Goal: Task Accomplishment & Management: Manage account settings

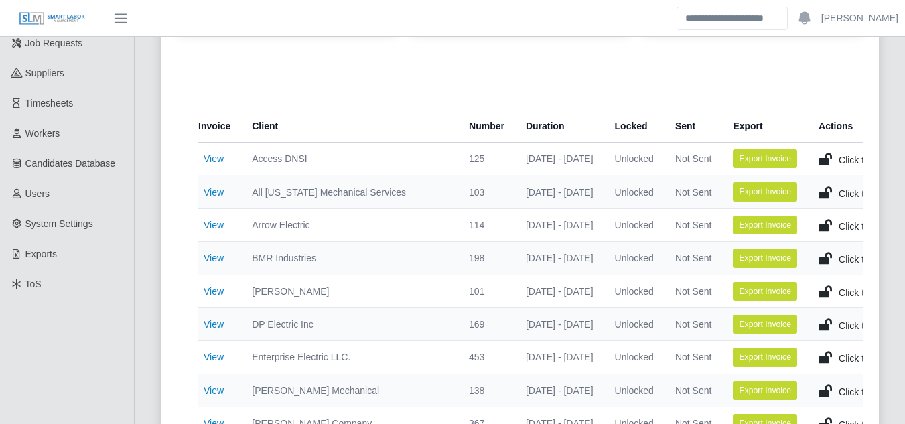
scroll to position [187, 0]
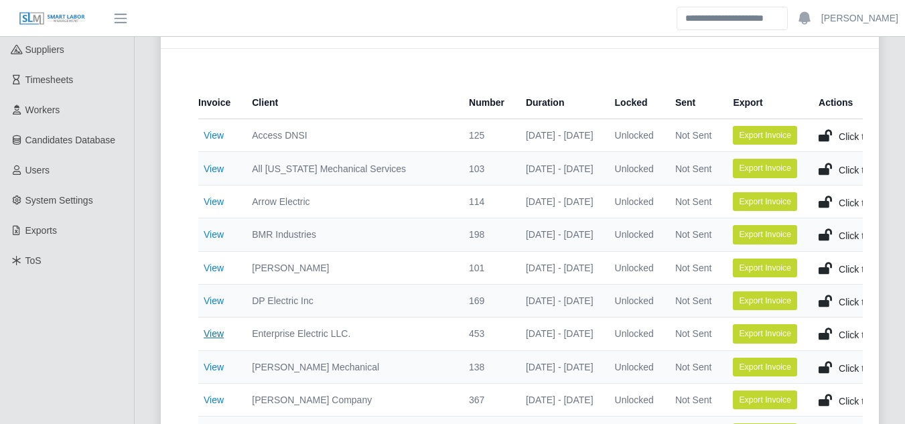
click at [214, 337] on link "View" at bounding box center [214, 333] width 20 height 11
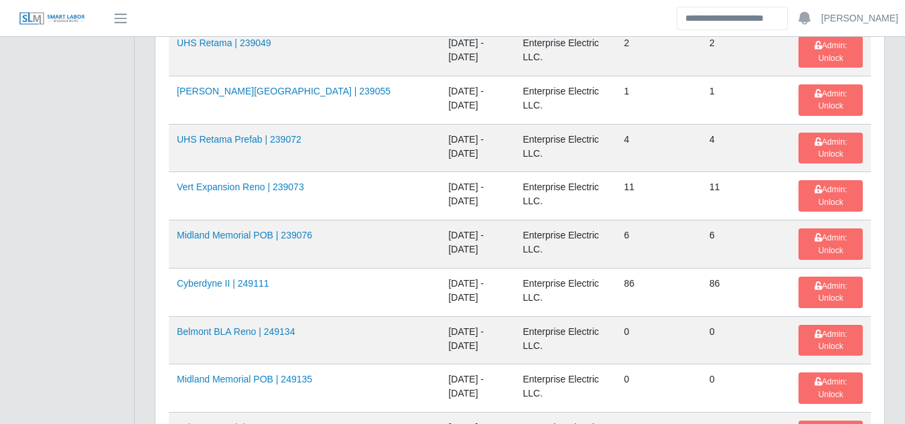
scroll to position [536, 0]
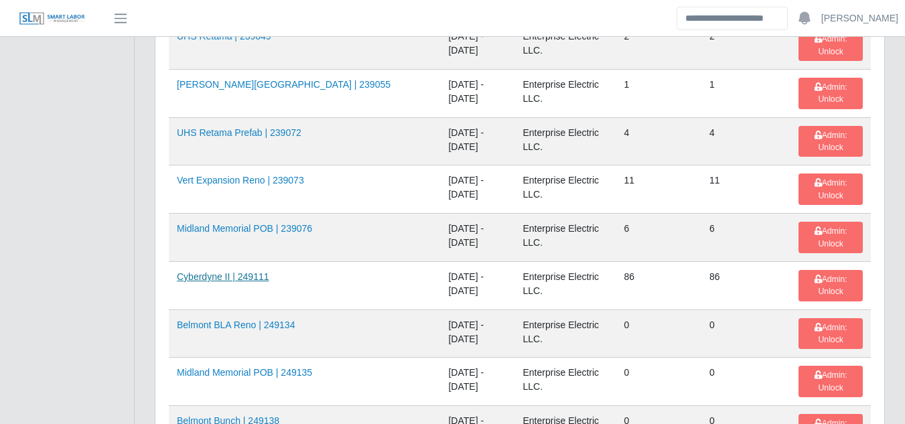
click at [231, 273] on link "Cyberdyne II | 249111" at bounding box center [223, 276] width 92 height 11
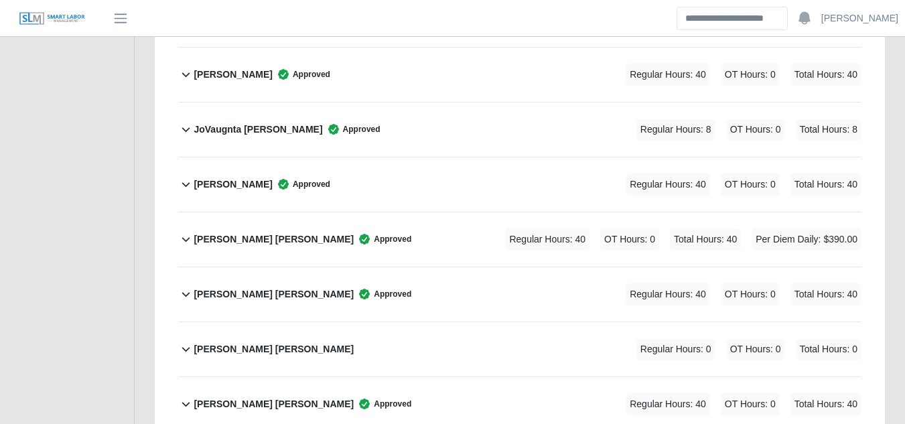
scroll to position [3819, 0]
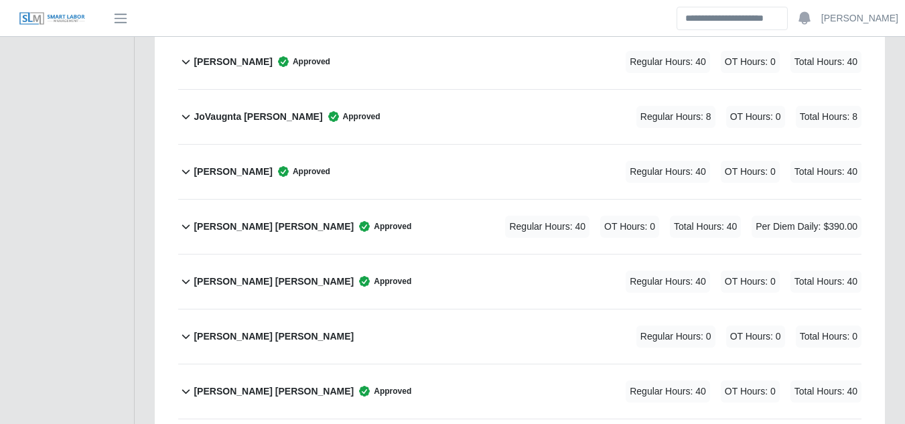
click at [271, 275] on b "Julio A. Perez Orduno" at bounding box center [274, 282] width 160 height 14
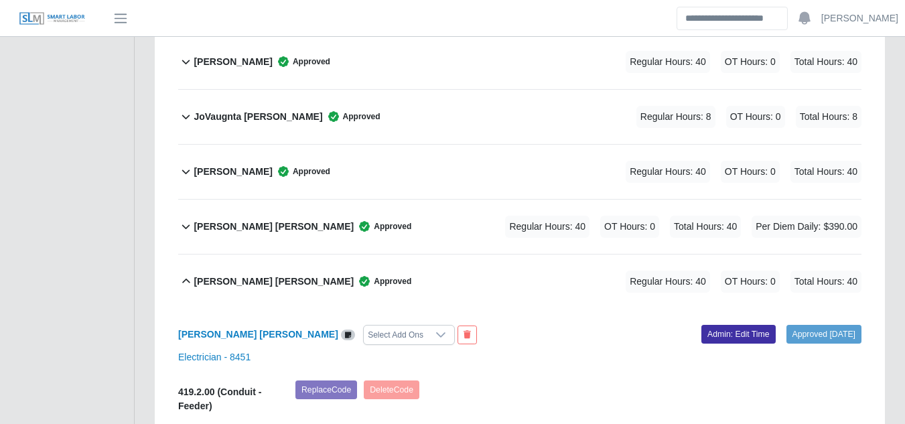
click at [278, 275] on b "Julio A. Perez Orduno" at bounding box center [274, 282] width 160 height 14
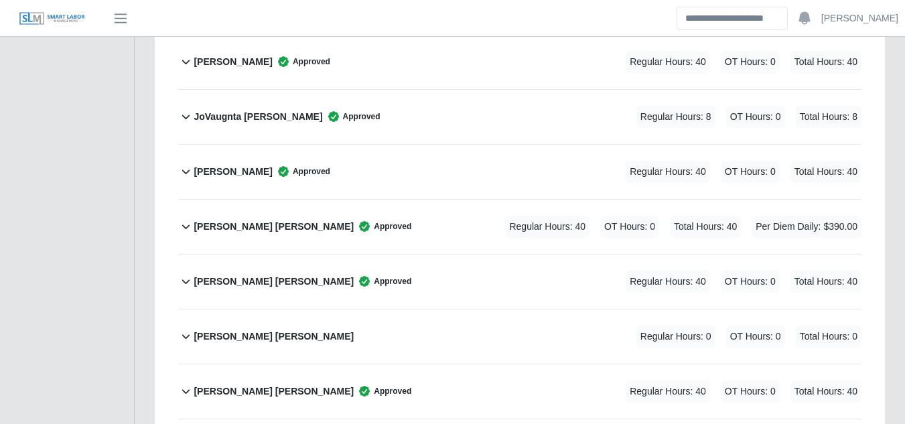
click at [257, 330] on b "Julio N. Matos Sanchez" at bounding box center [274, 337] width 160 height 14
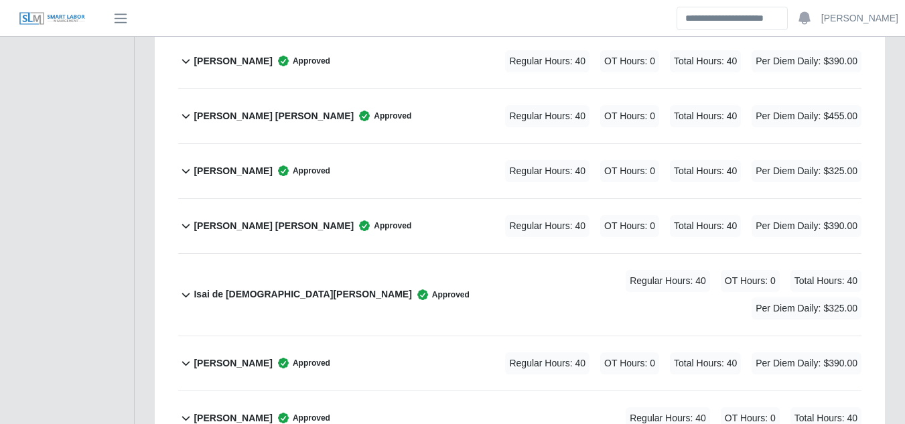
scroll to position [2680, 0]
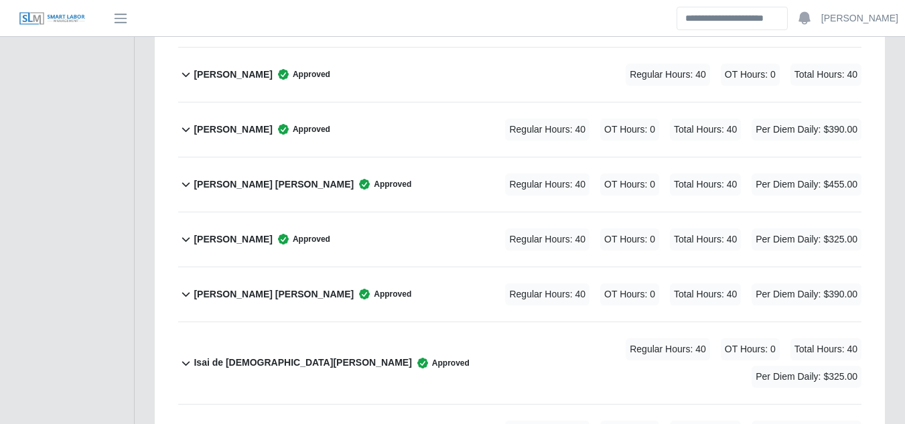
click at [257, 287] on b "Iris Raquel Barillas Bonilla" at bounding box center [274, 294] width 160 height 14
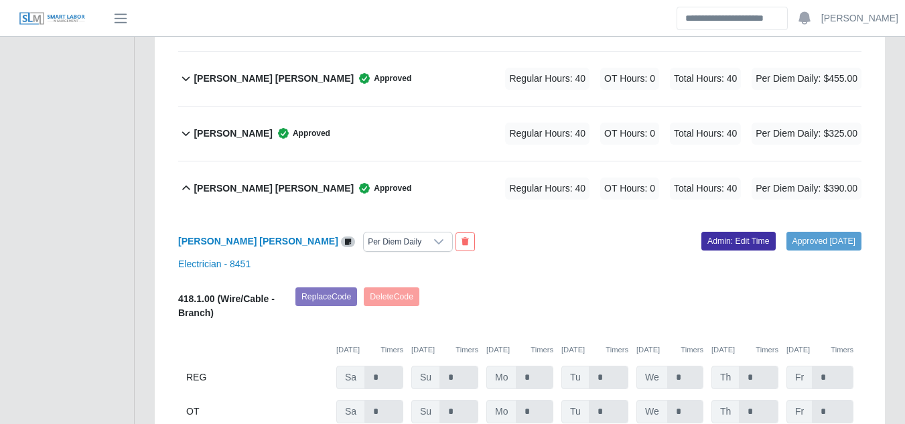
scroll to position [2747, 0]
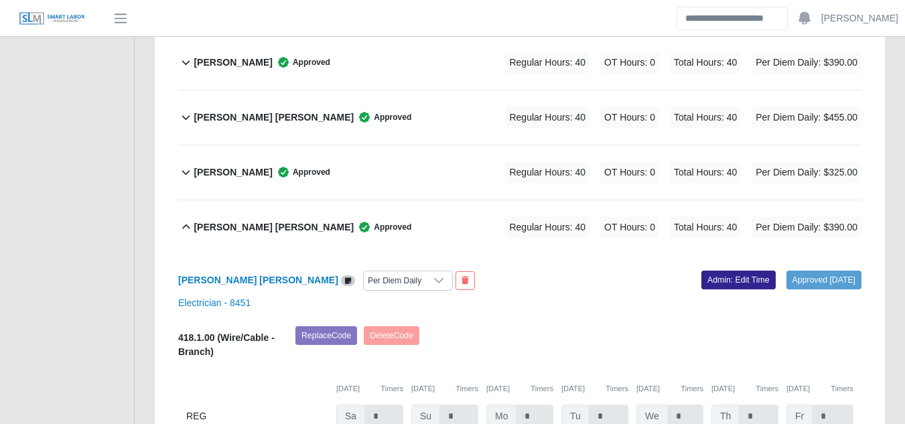
click at [715, 271] on link "Admin: Edit Time" at bounding box center [738, 280] width 74 height 19
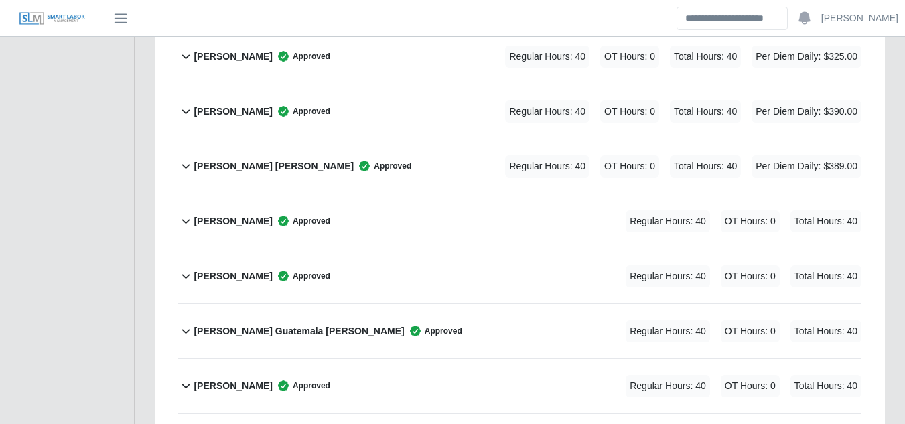
scroll to position [0, 0]
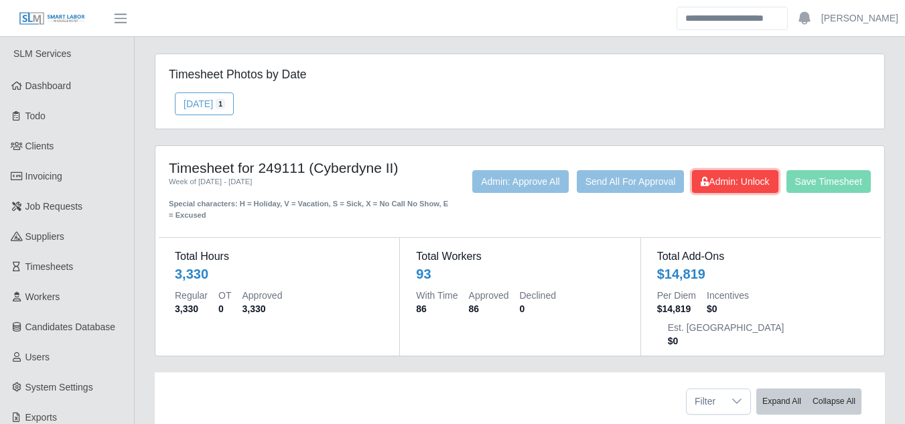
click at [713, 193] on button "Admin: Unlock" at bounding box center [735, 181] width 86 height 23
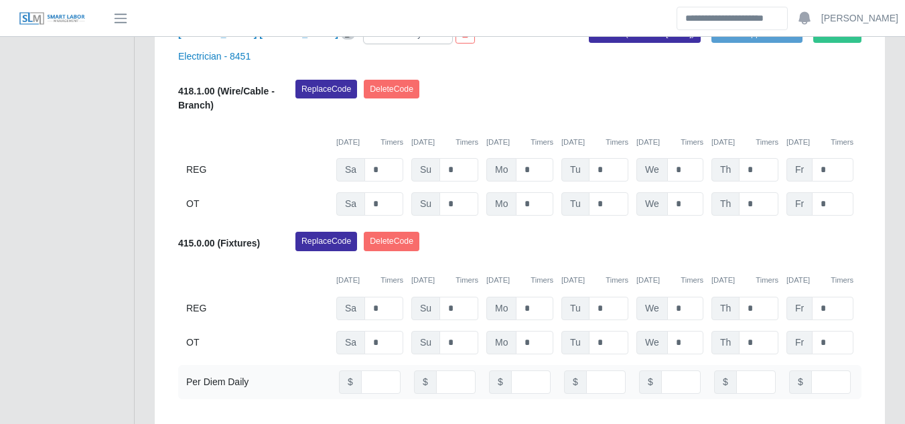
scroll to position [3015, 0]
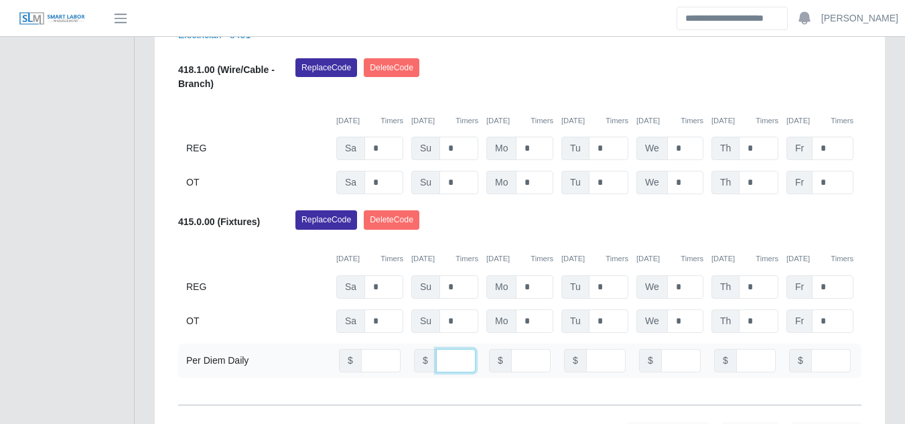
click at [450, 349] on input "number" at bounding box center [456, 360] width 40 height 23
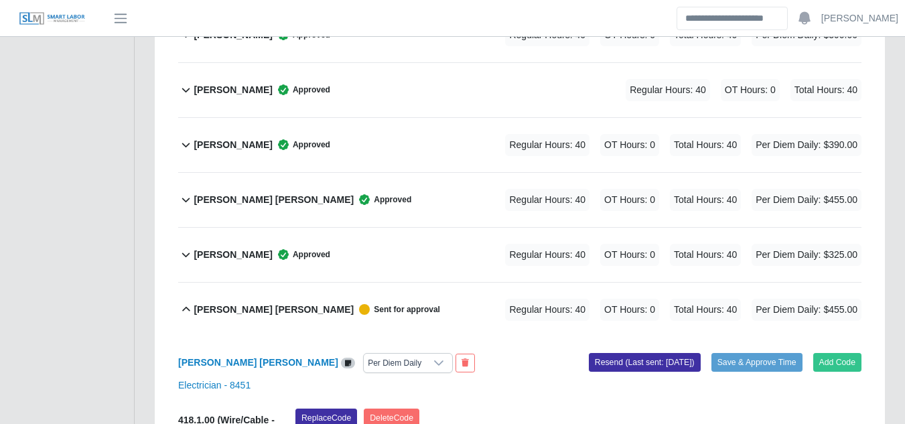
scroll to position [2680, 0]
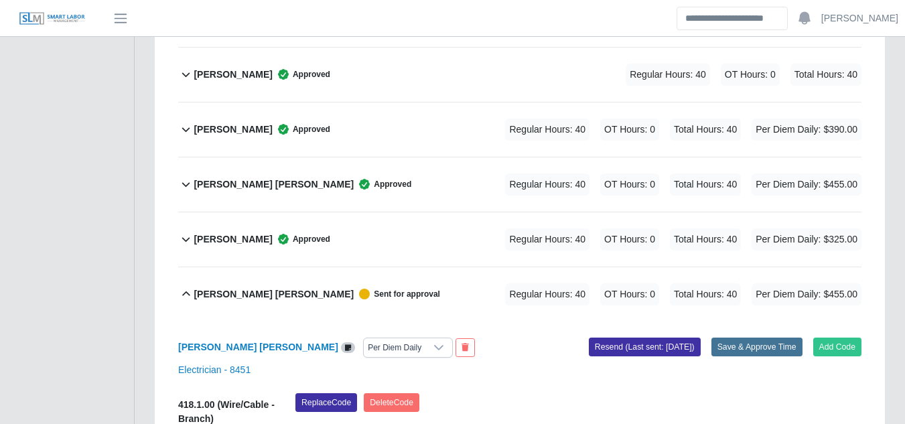
type input "**"
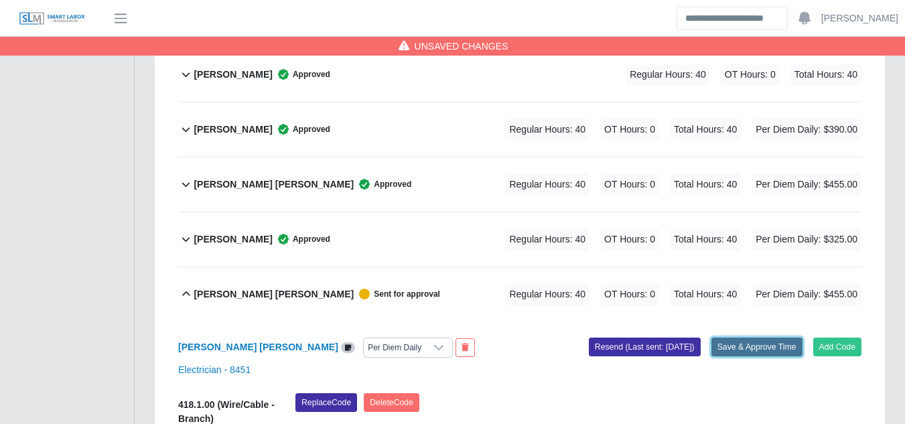
click at [734, 338] on button "Save & Approve Time" at bounding box center [757, 347] width 91 height 19
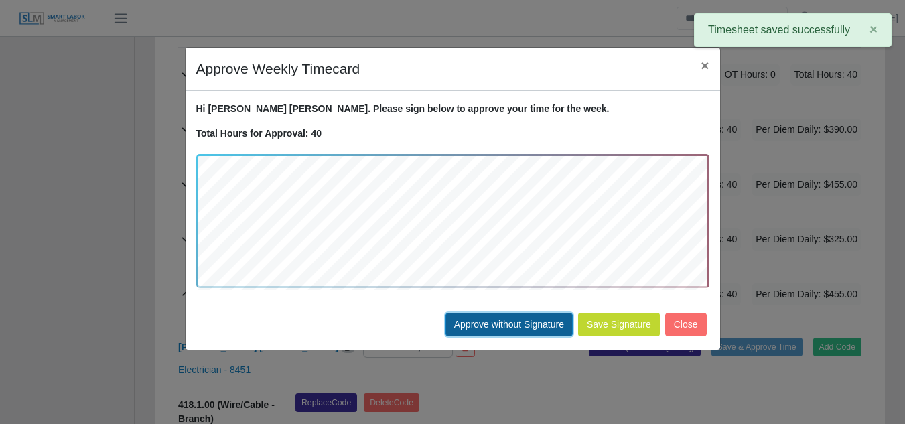
click at [537, 324] on button "Approve without Signature" at bounding box center [509, 324] width 127 height 23
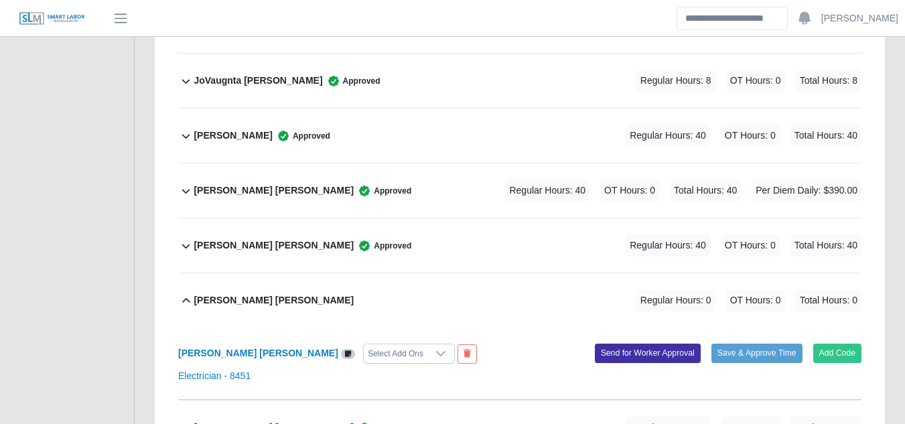
scroll to position [4355, 0]
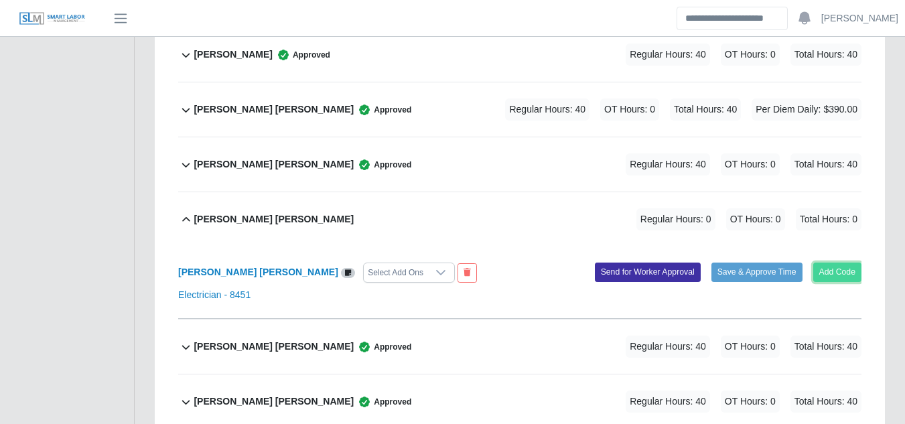
click at [835, 263] on button "Add Code" at bounding box center [837, 272] width 49 height 19
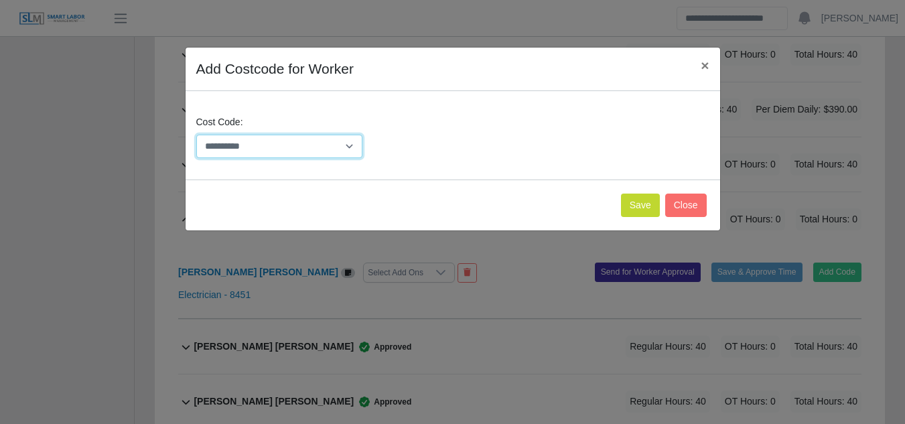
click at [354, 143] on select "**********" at bounding box center [279, 146] width 167 height 23
click at [706, 70] on span "×" at bounding box center [705, 65] width 8 height 15
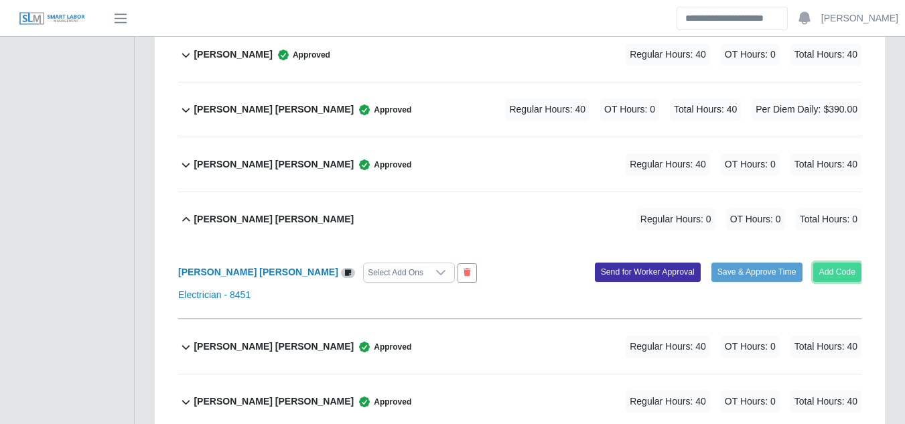
click at [844, 263] on button "Add Code" at bounding box center [837, 272] width 49 height 19
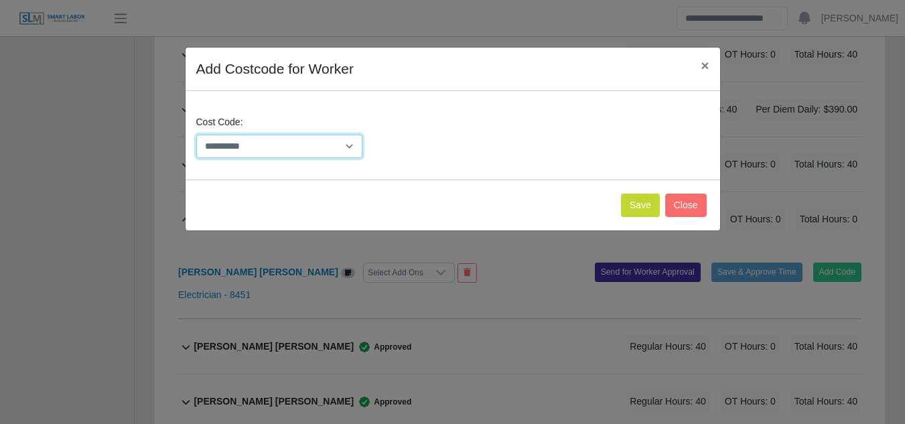
click at [341, 143] on select "**********" at bounding box center [279, 146] width 167 height 23
click at [687, 210] on button "Close" at bounding box center [686, 205] width 42 height 23
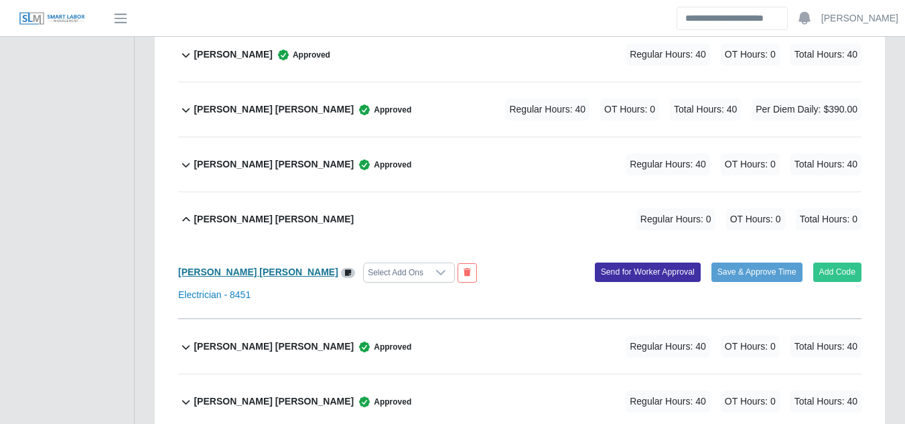
click at [238, 267] on b "Julio N. Matos Sanchez" at bounding box center [258, 272] width 160 height 11
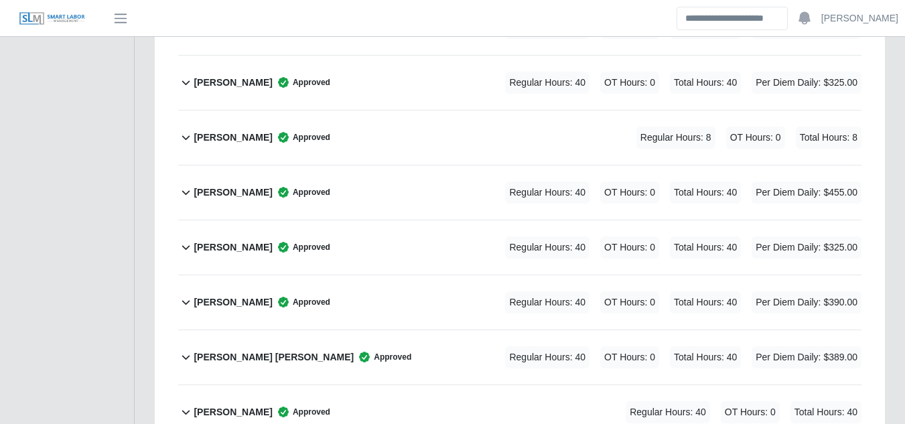
scroll to position [0, 0]
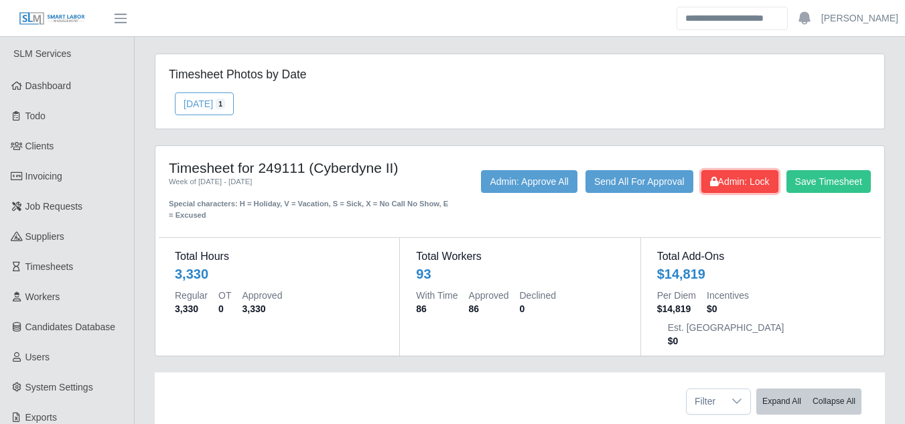
click at [716, 182] on span "Admin: Lock" at bounding box center [740, 181] width 60 height 11
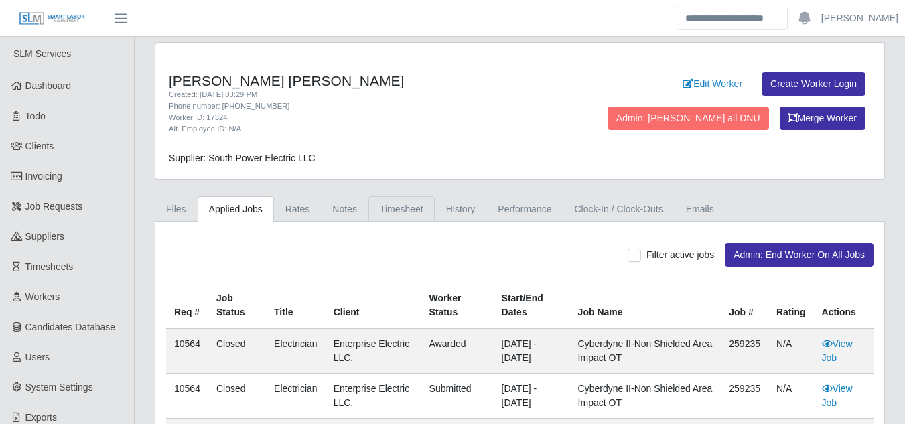
click at [393, 206] on link "Timesheet" at bounding box center [402, 209] width 66 height 26
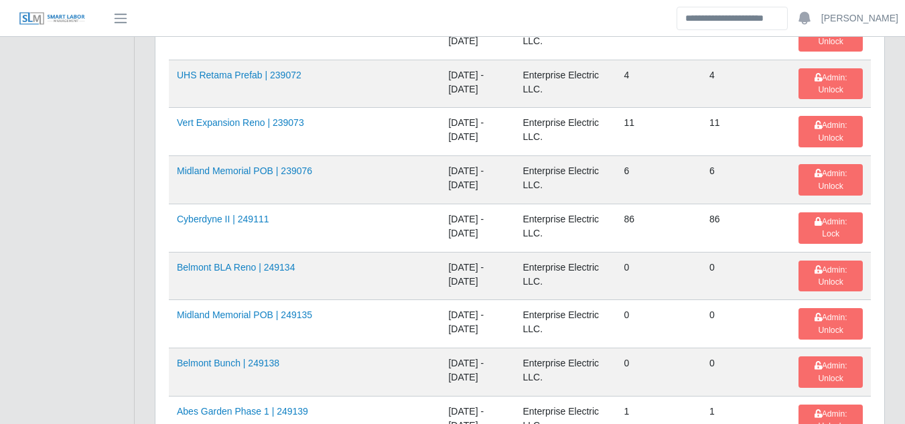
scroll to position [603, 0]
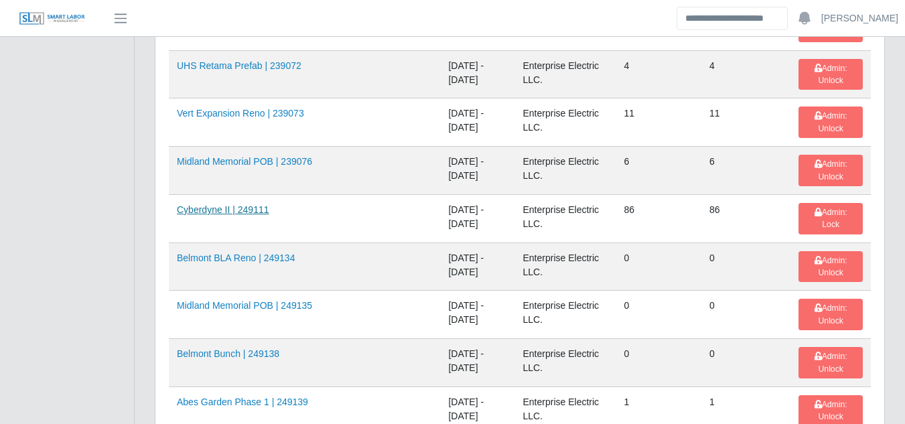
click at [233, 206] on link "Cyberdyne II | 249111" at bounding box center [223, 209] width 92 height 11
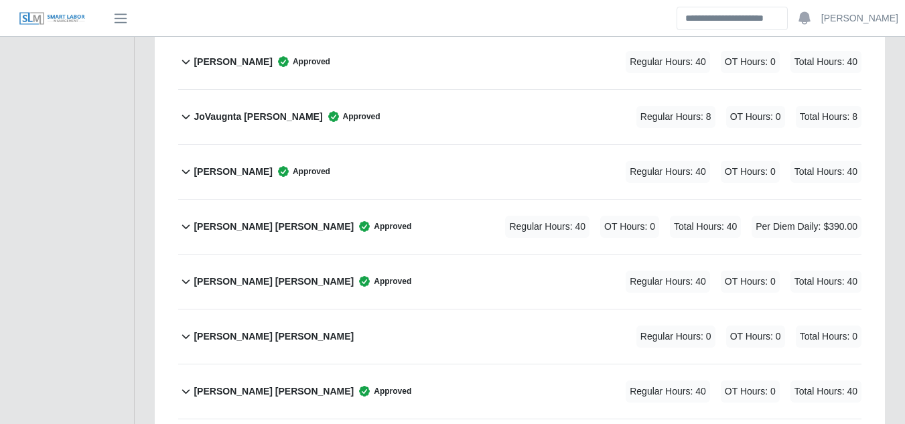
scroll to position [3886, 0]
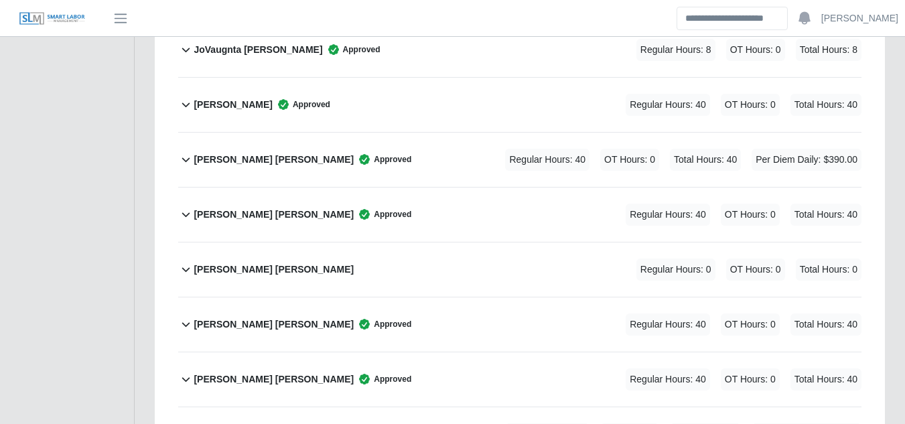
click at [252, 263] on b "Julio N. Matos Sanchez" at bounding box center [274, 270] width 160 height 14
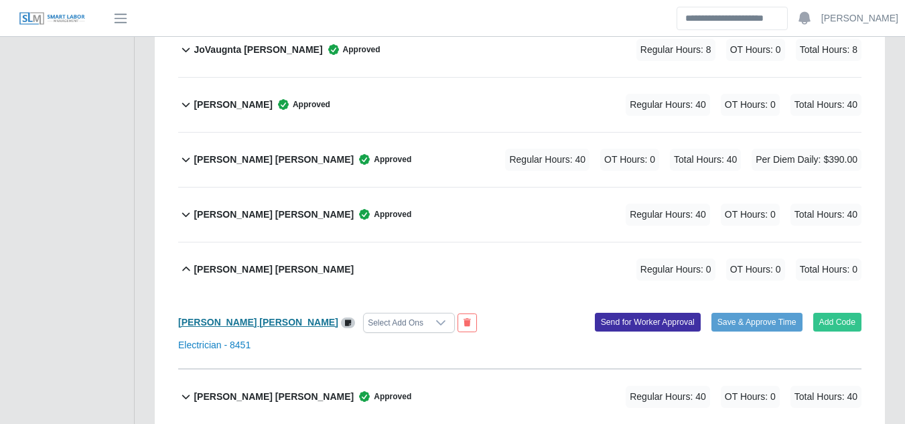
click at [245, 317] on b "Julio N. Matos Sanchez" at bounding box center [258, 322] width 160 height 11
click at [213, 317] on b "Julio N. Matos Sanchez" at bounding box center [258, 322] width 160 height 11
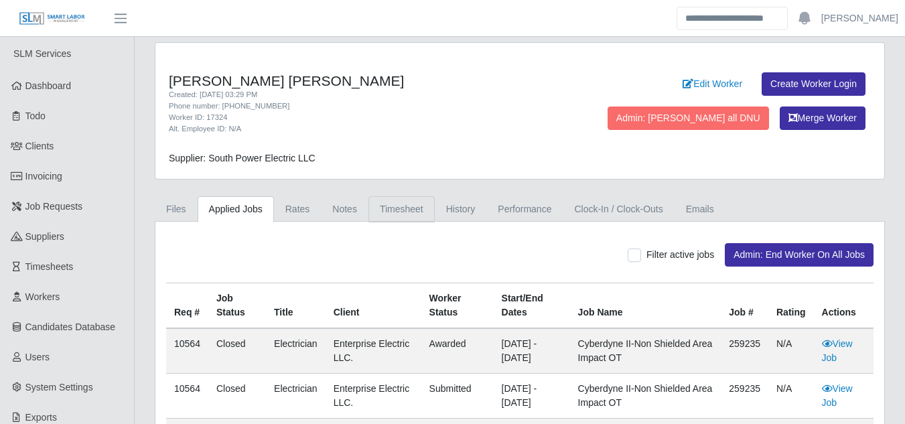
click at [395, 216] on link "Timesheet" at bounding box center [402, 209] width 66 height 26
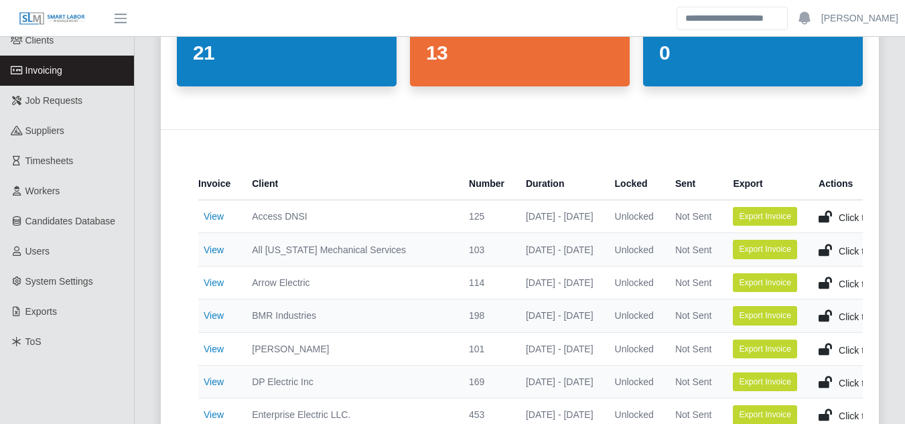
scroll to position [1259, 0]
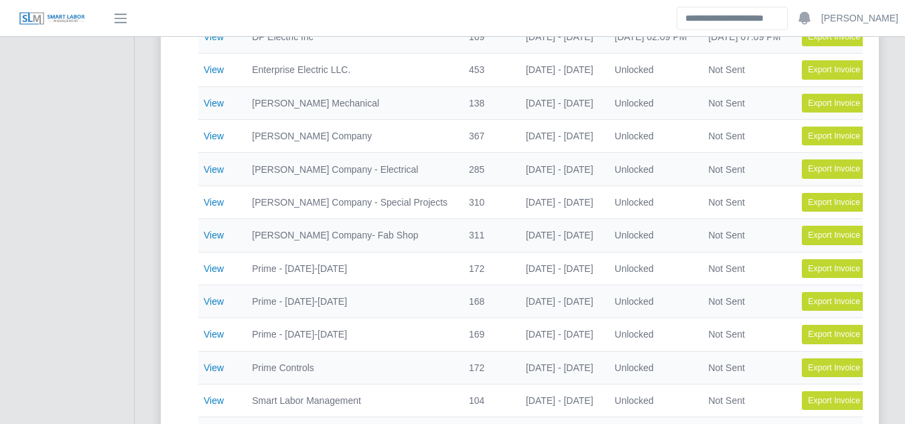
scroll to position [388, 0]
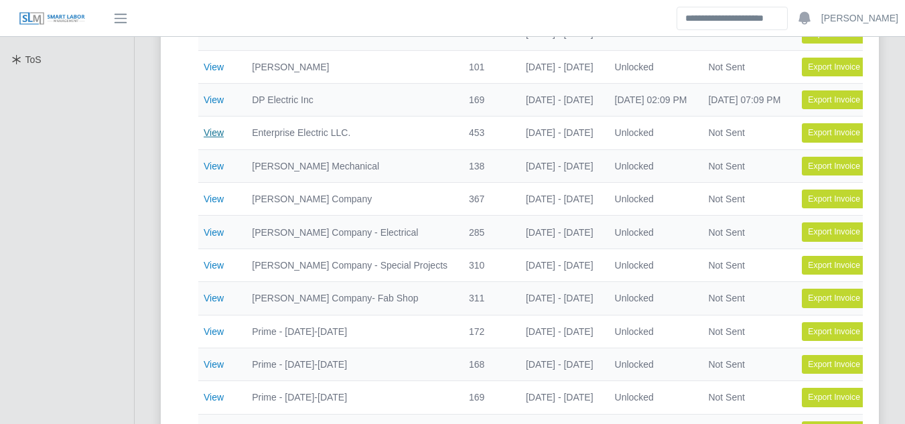
click at [206, 134] on link "View" at bounding box center [214, 132] width 20 height 11
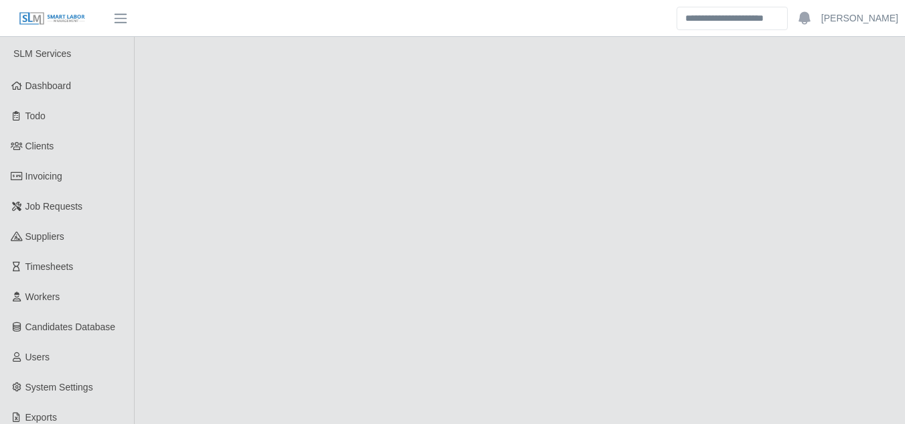
select select "******"
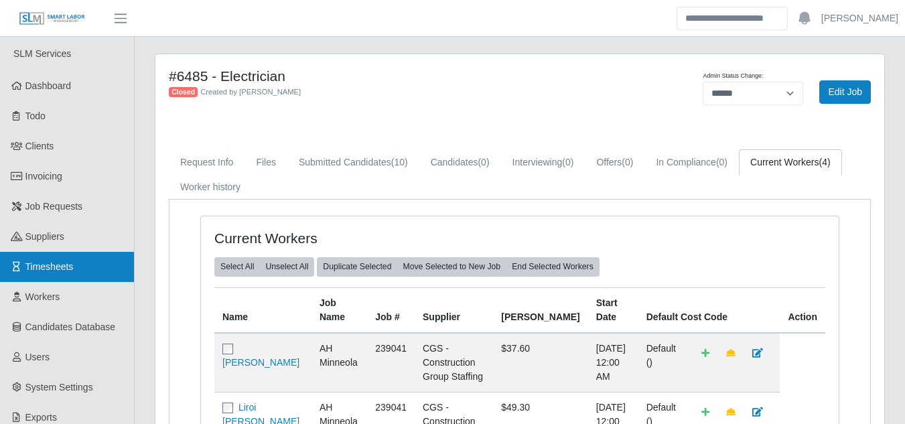
click at [43, 269] on span "Timesheets" at bounding box center [49, 266] width 48 height 11
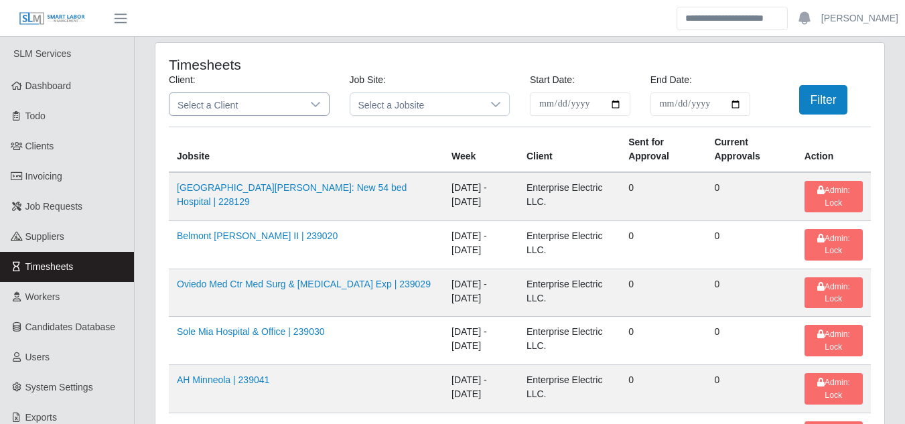
click at [296, 107] on span "Select a Client" at bounding box center [236, 104] width 133 height 22
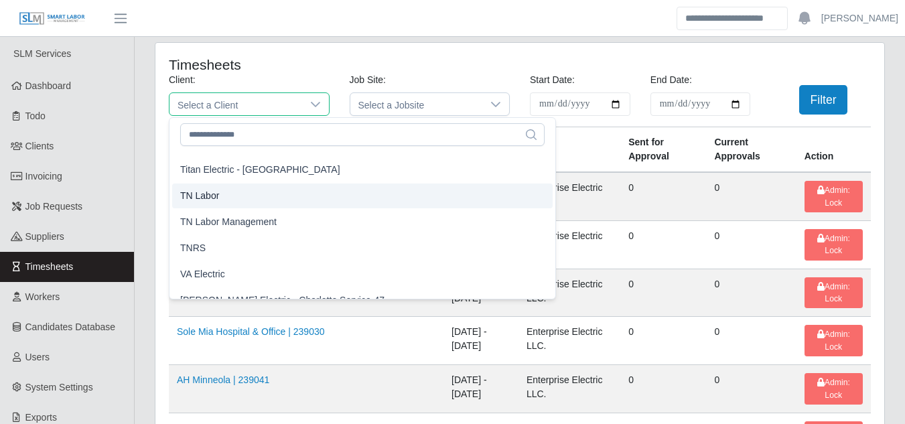
scroll to position [1533, 0]
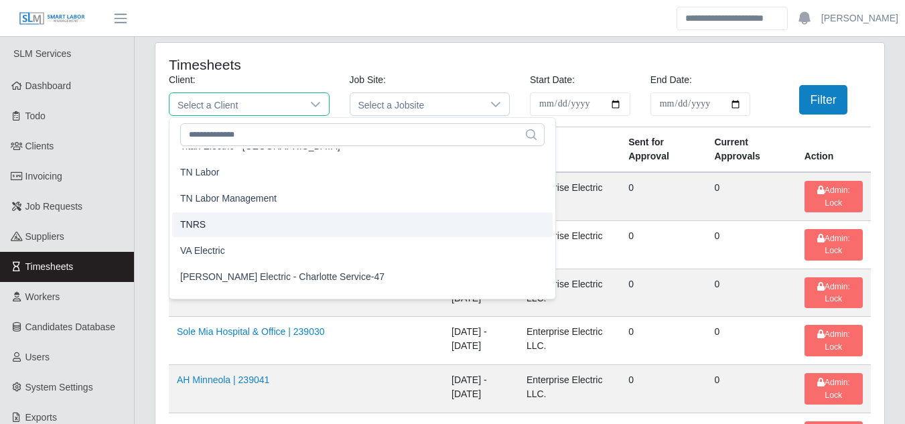
click at [206, 228] on li "TNRS" at bounding box center [362, 224] width 381 height 25
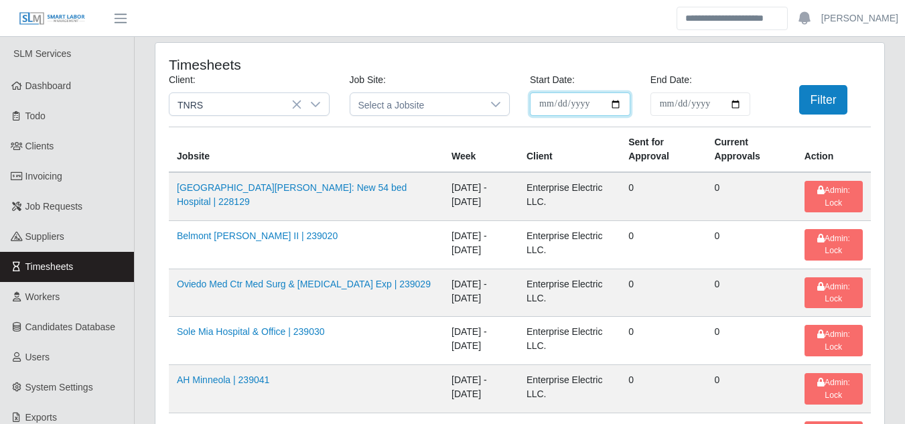
click at [611, 98] on input "**********" at bounding box center [580, 103] width 101 height 23
click at [614, 101] on input "**********" at bounding box center [580, 103] width 101 height 23
type input "**********"
click at [740, 101] on input "End Date:" at bounding box center [701, 103] width 101 height 23
type input "**********"
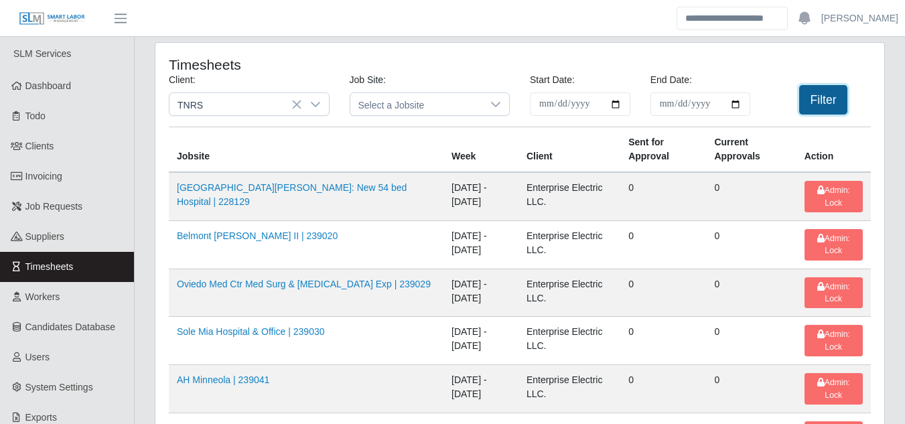
click at [833, 102] on button "Filter" at bounding box center [823, 99] width 49 height 29
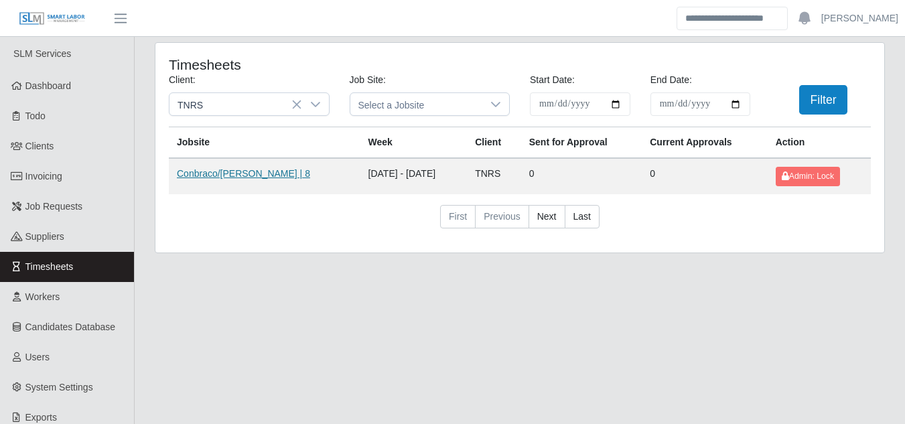
click at [221, 173] on link "Conbraco/[PERSON_NAME] | 8" at bounding box center [243, 173] width 133 height 11
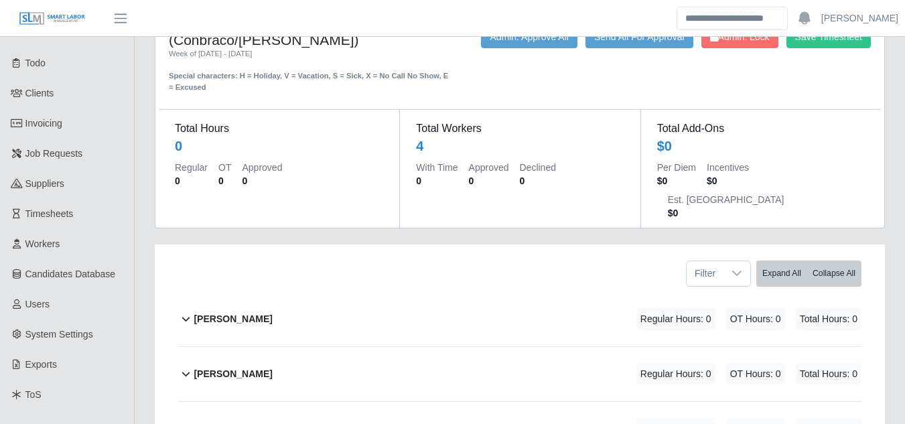
scroll to position [134, 0]
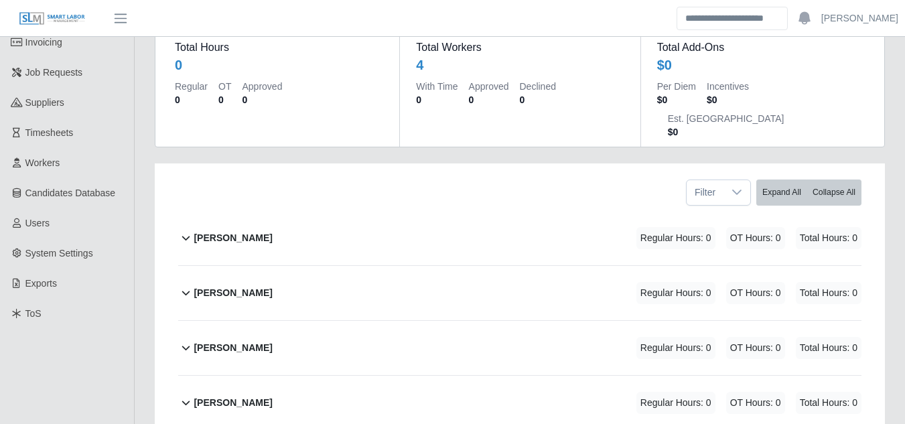
click at [232, 231] on b "[PERSON_NAME]" at bounding box center [233, 238] width 78 height 14
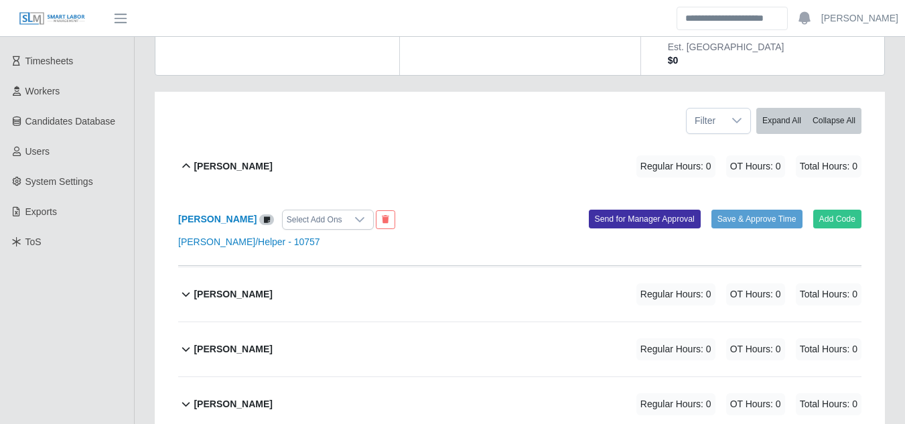
scroll to position [206, 0]
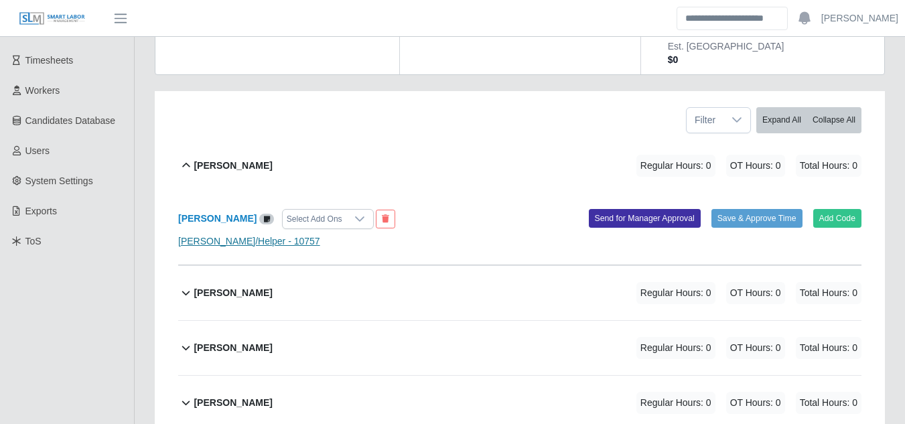
click at [250, 236] on link "[PERSON_NAME]/Helper - 10757" at bounding box center [249, 241] width 142 height 11
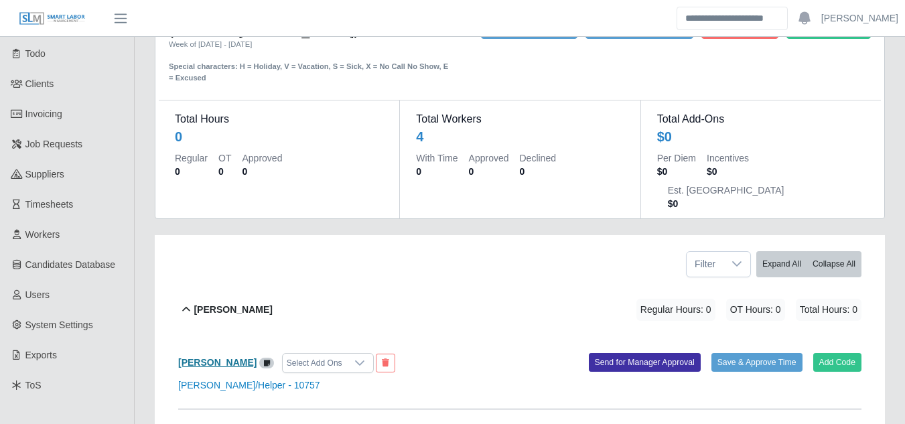
scroll to position [129, 0]
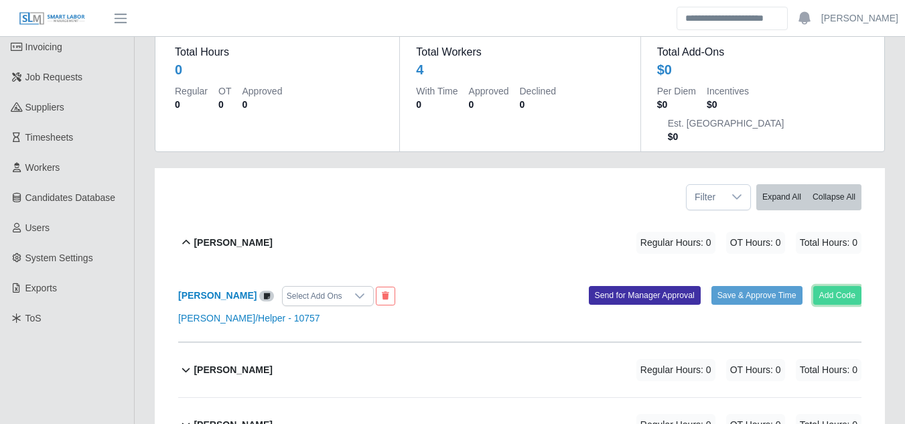
click at [833, 286] on button "Add Code" at bounding box center [837, 295] width 49 height 19
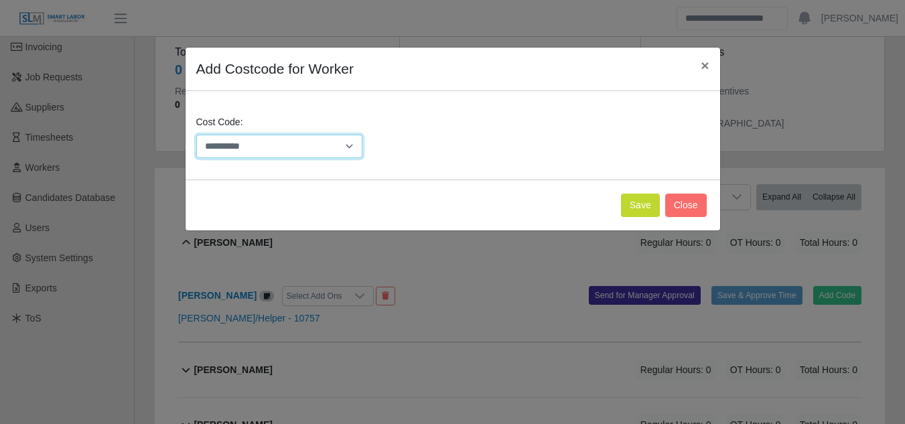
click at [355, 144] on select "**********" at bounding box center [279, 146] width 167 height 23
select select "**********"
click at [196, 135] on select "**********" at bounding box center [279, 146] width 167 height 23
click at [645, 202] on button "Save" at bounding box center [640, 205] width 39 height 23
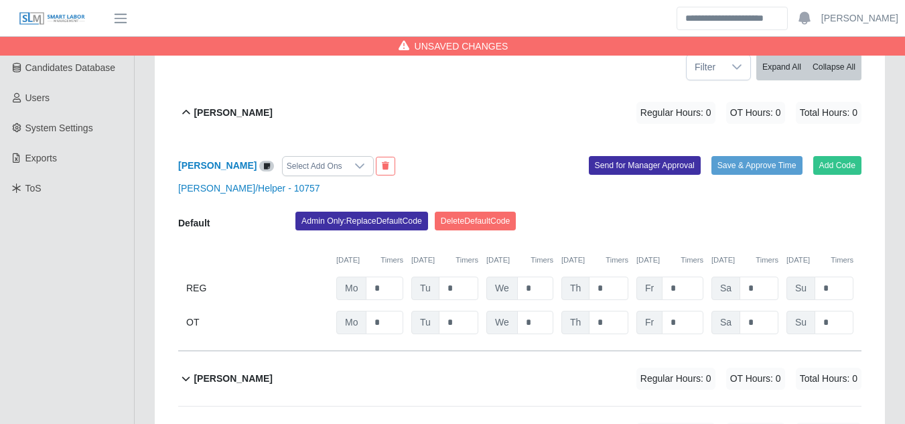
scroll to position [263, 0]
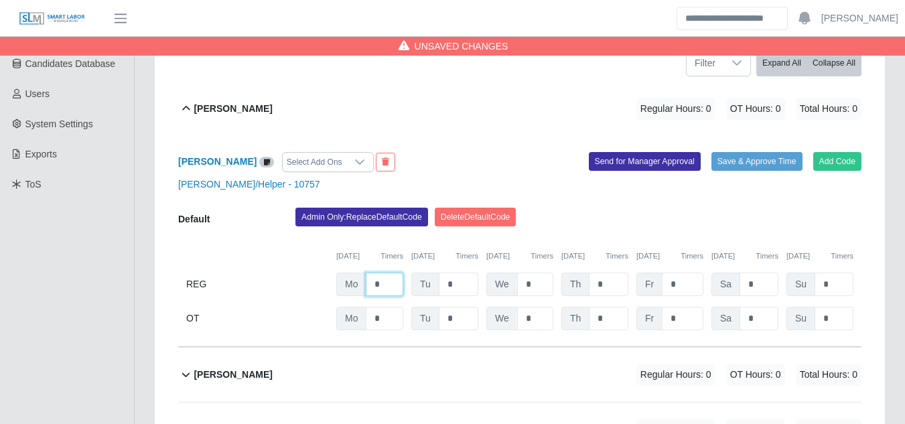
click at [390, 273] on input "*" at bounding box center [385, 284] width 38 height 23
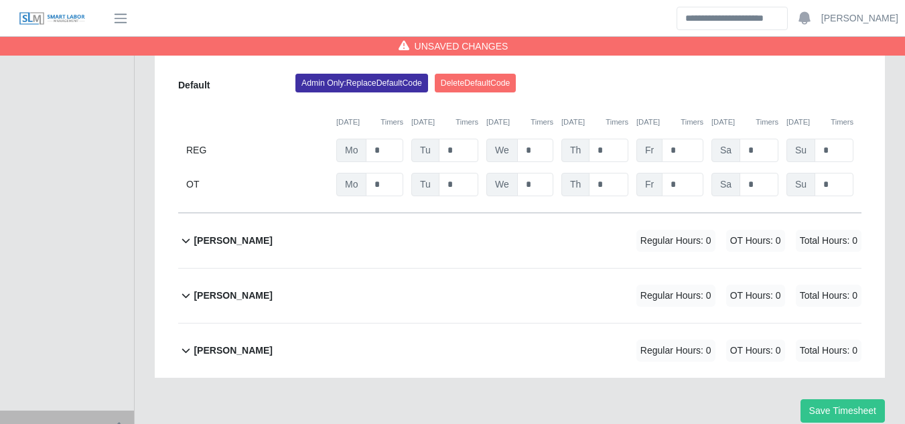
click at [241, 234] on b "Kaleb Hamilton" at bounding box center [233, 241] width 78 height 14
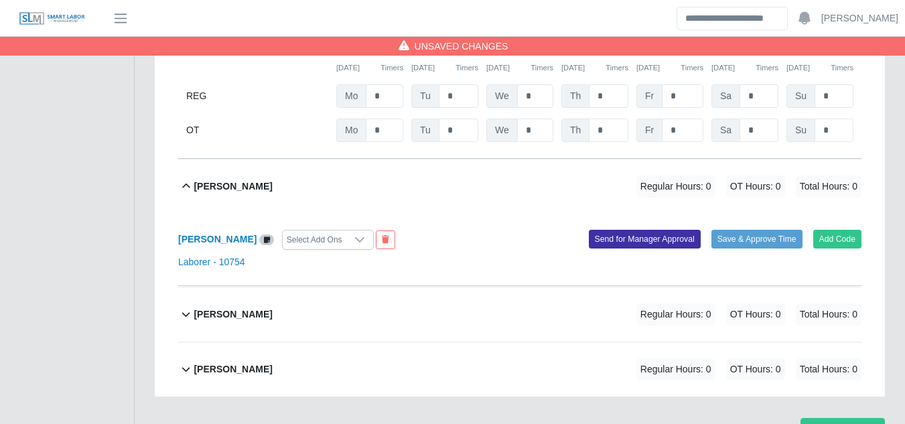
scroll to position [470, 0]
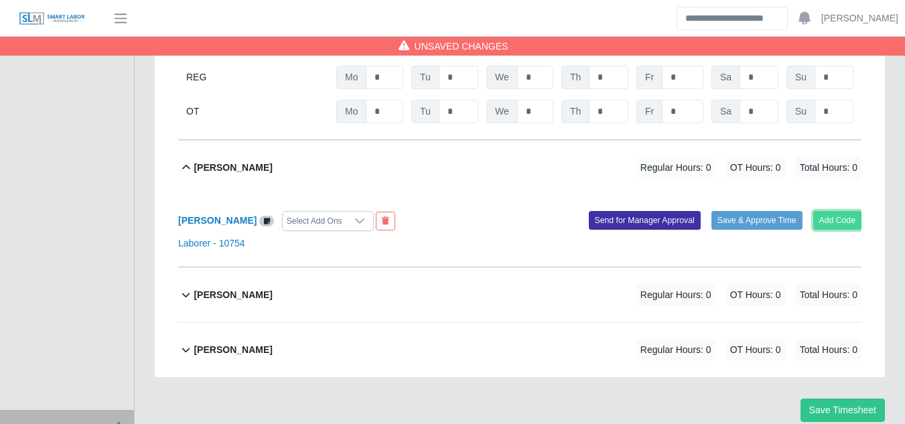
click at [840, 211] on button "Add Code" at bounding box center [837, 220] width 49 height 19
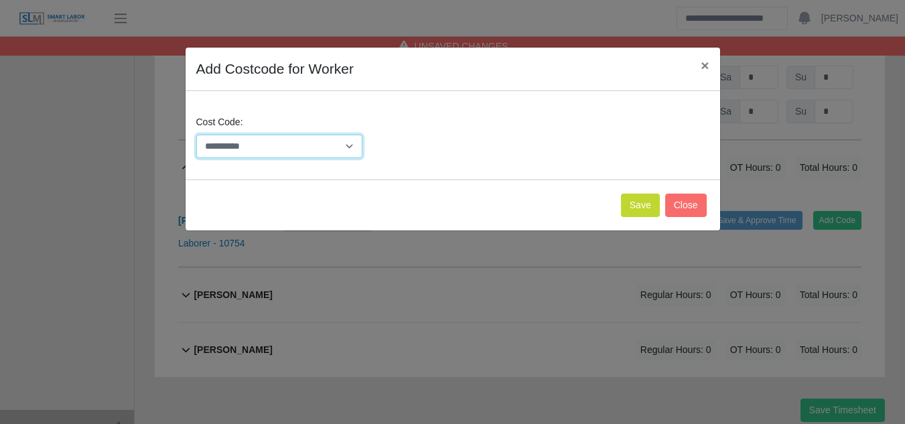
click at [352, 143] on select "**********" at bounding box center [279, 146] width 167 height 23
select select "**********"
click at [196, 135] on select "**********" at bounding box center [279, 146] width 167 height 23
click at [644, 196] on button "Save" at bounding box center [640, 205] width 39 height 23
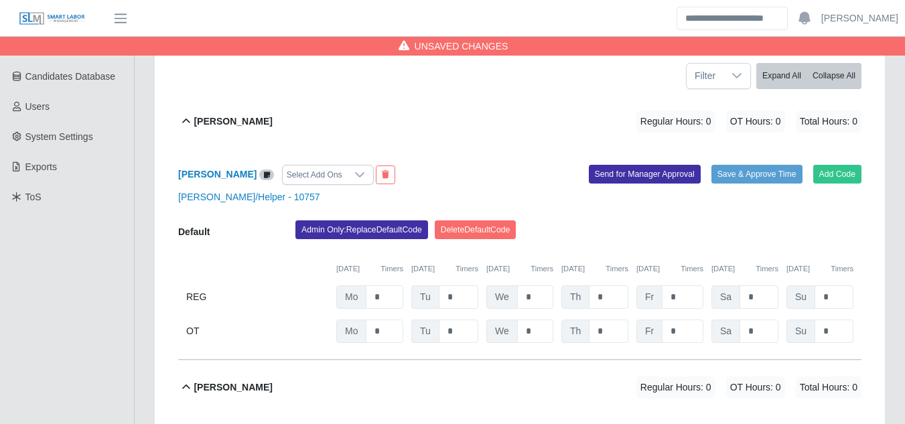
scroll to position [274, 0]
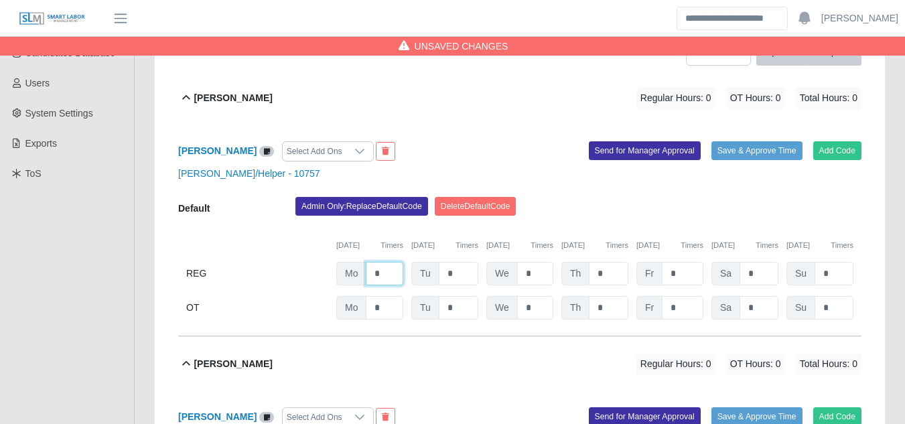
click at [387, 262] on input "*" at bounding box center [385, 273] width 38 height 23
type input "*"
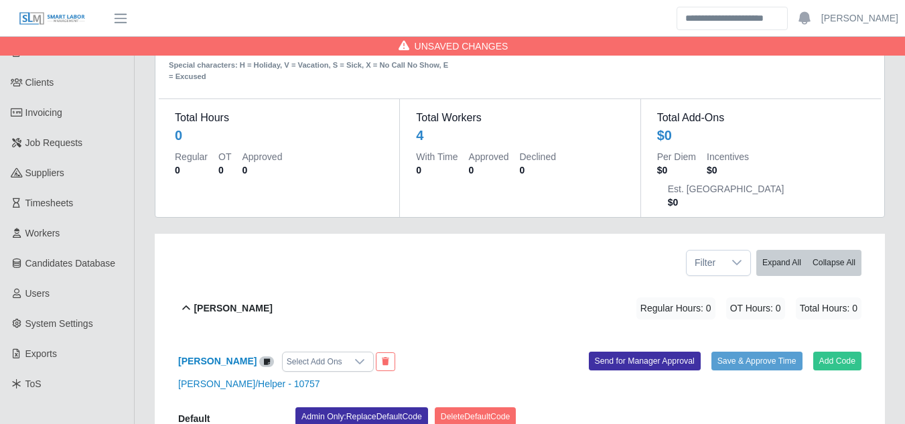
scroll to position [0, 0]
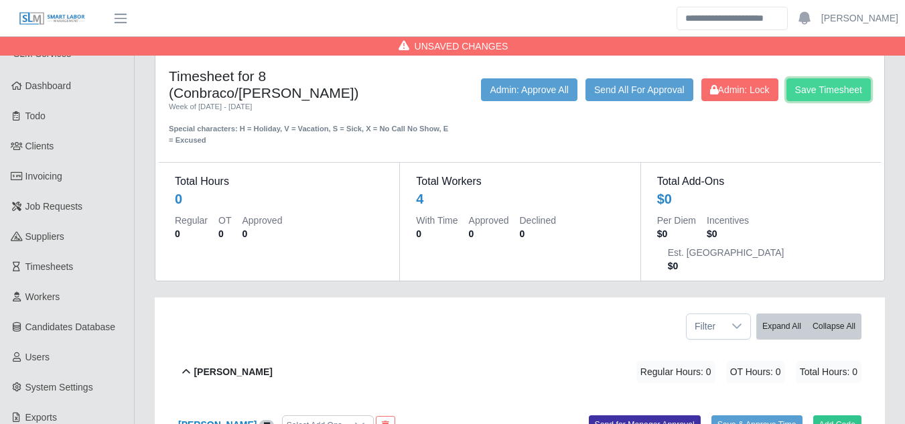
click at [809, 89] on button "Save Timesheet" at bounding box center [829, 89] width 84 height 23
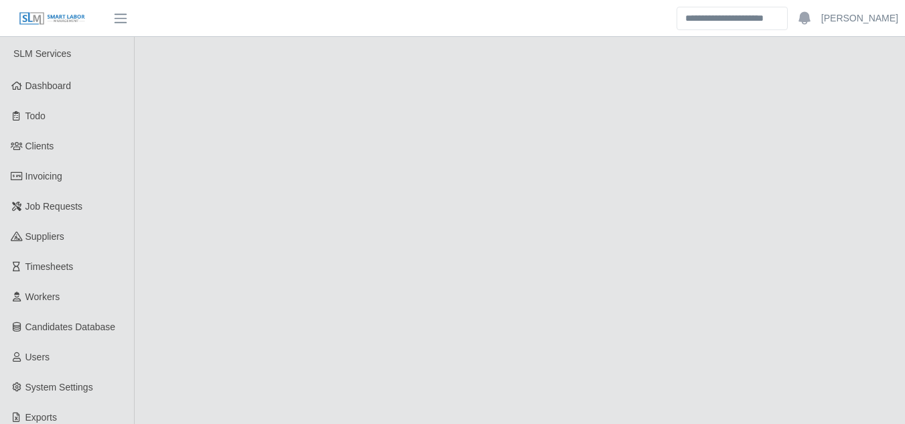
select select "****"
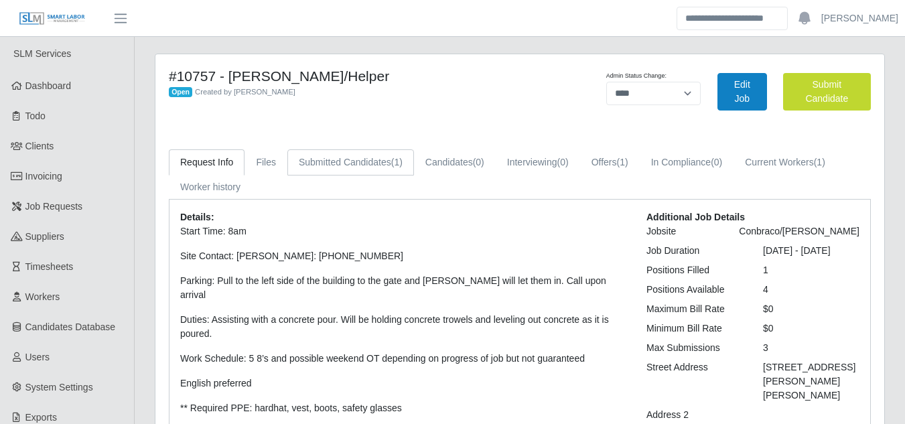
click at [354, 170] on link "Submitted Candidates (1)" at bounding box center [350, 162] width 127 height 26
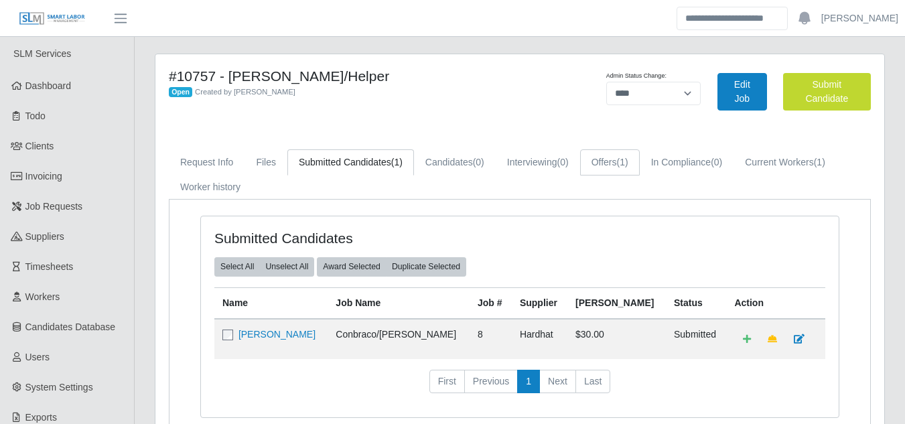
click at [620, 163] on span "(1)" at bounding box center [622, 162] width 11 height 11
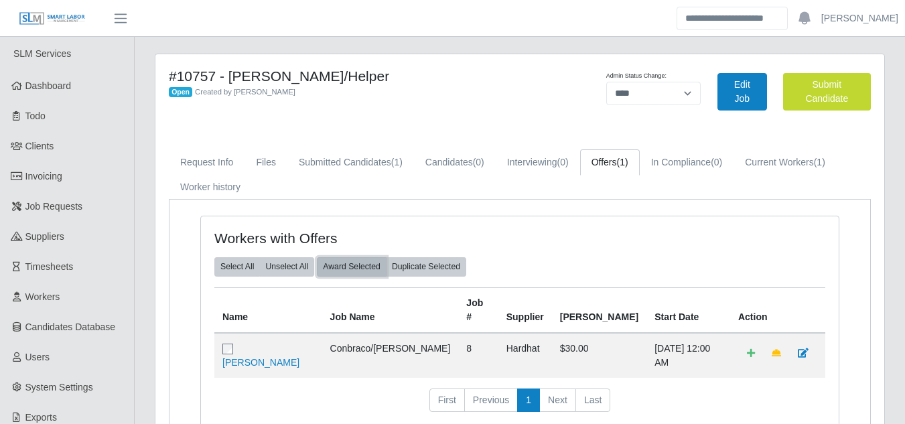
click at [355, 267] on button "Award Selected" at bounding box center [352, 266] width 70 height 19
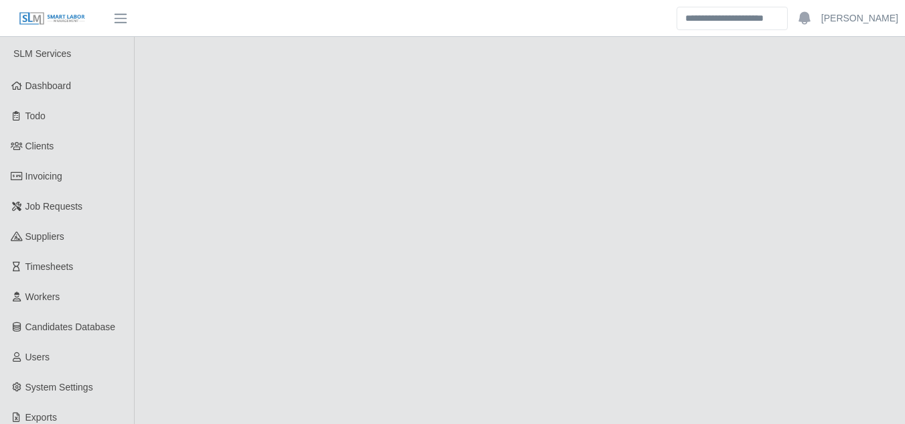
select select "****"
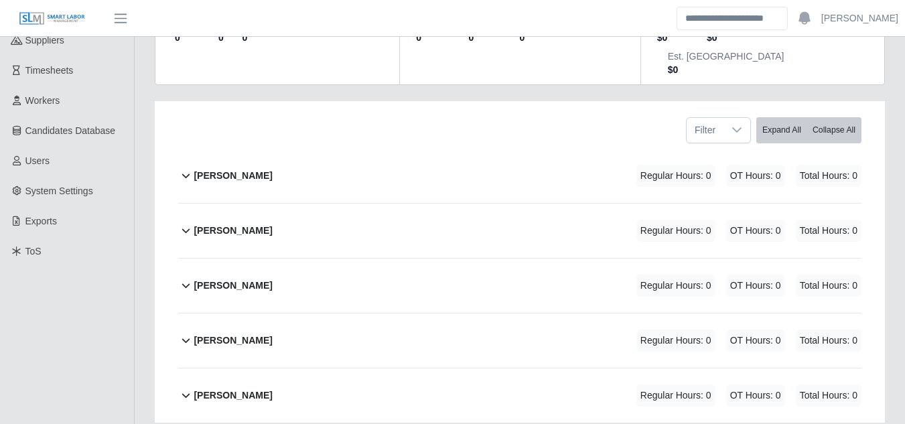
scroll to position [201, 0]
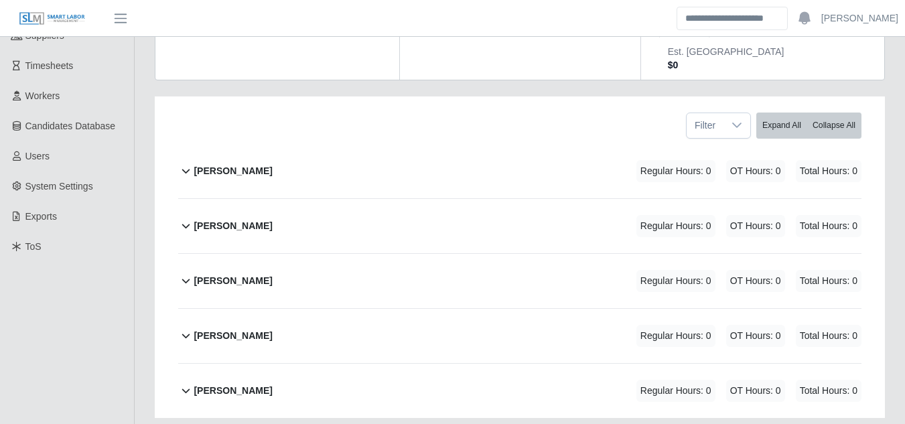
click at [226, 164] on b "[PERSON_NAME]" at bounding box center [233, 171] width 78 height 14
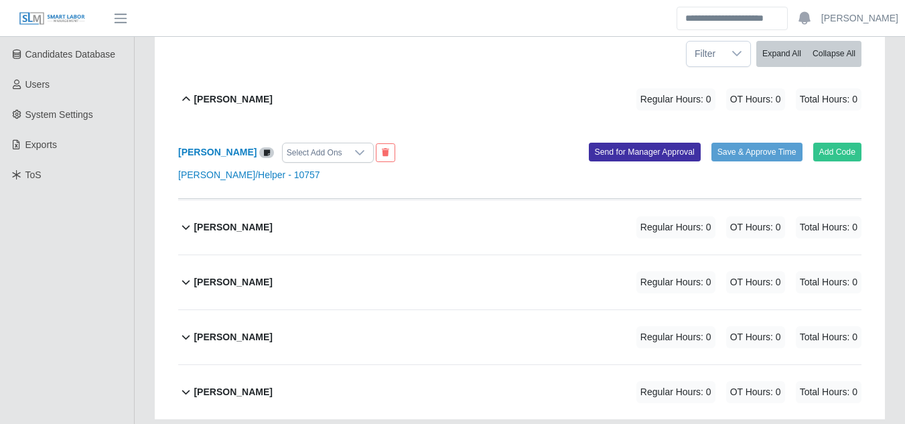
scroll to position [273, 0]
click at [823, 142] on button "Add Code" at bounding box center [837, 151] width 49 height 19
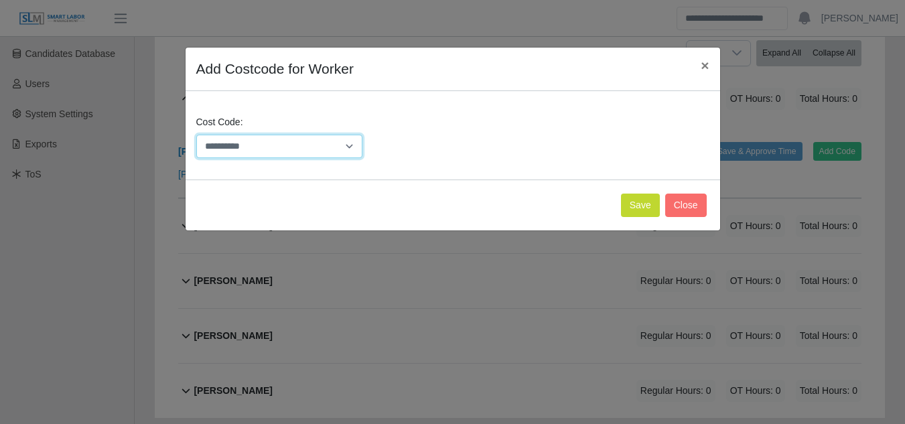
click at [344, 138] on select "**********" at bounding box center [279, 146] width 167 height 23
select select "**********"
click at [196, 135] on select "**********" at bounding box center [279, 146] width 167 height 23
click at [630, 200] on button "Save" at bounding box center [640, 205] width 39 height 23
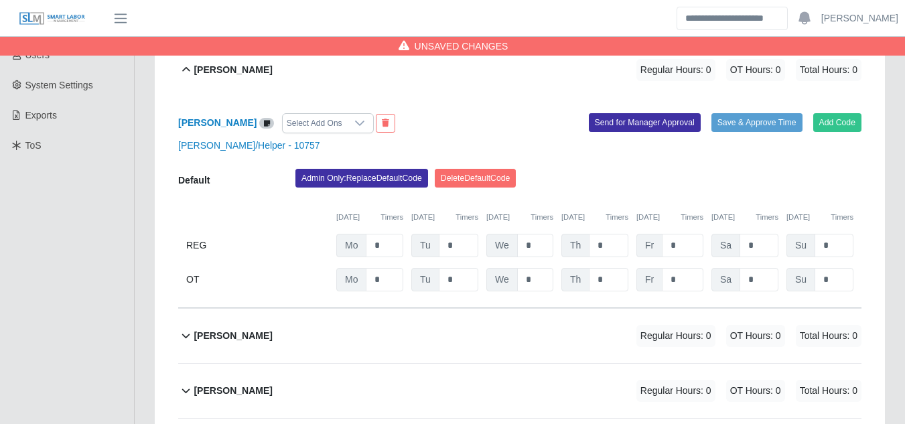
scroll to position [278, 0]
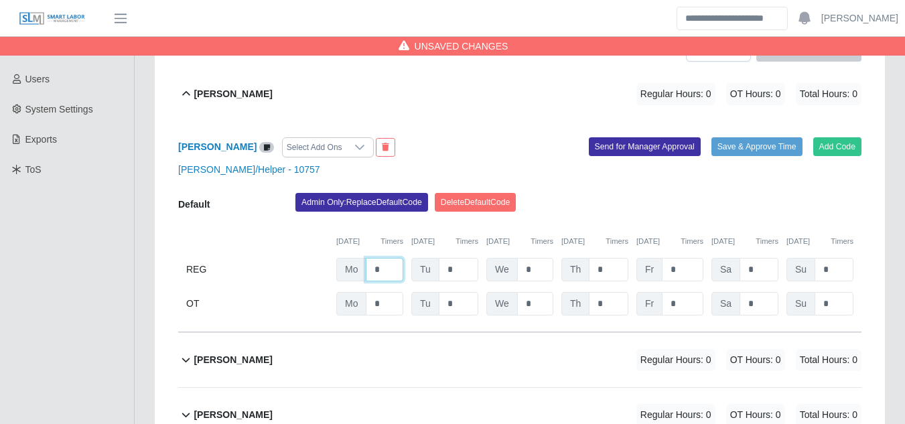
click at [383, 258] on input "*" at bounding box center [385, 269] width 38 height 23
type input "*"
click at [456, 258] on input "*" at bounding box center [459, 269] width 40 height 23
type input "*"
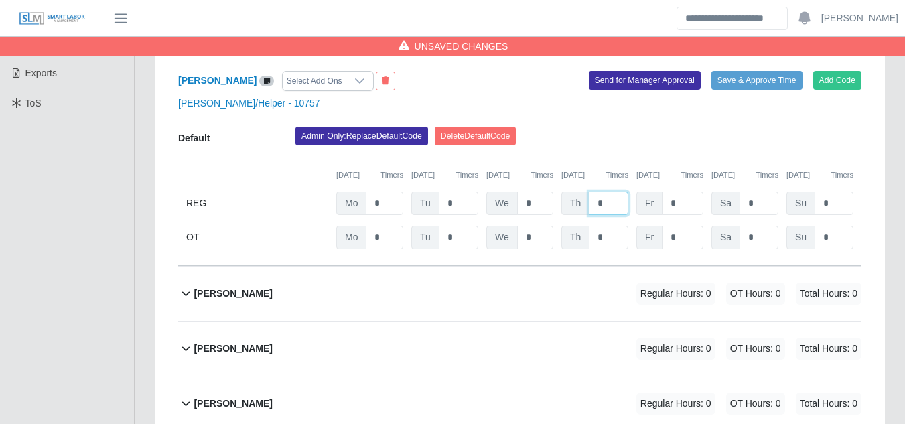
scroll to position [345, 0]
type input "*"
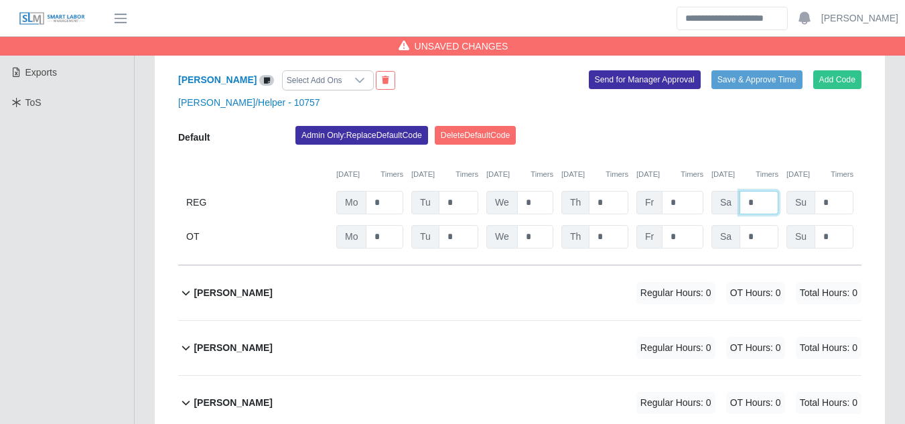
click at [761, 191] on input "*" at bounding box center [759, 202] width 39 height 23
type input "*"
click at [250, 286] on b "[PERSON_NAME]" at bounding box center [233, 293] width 78 height 14
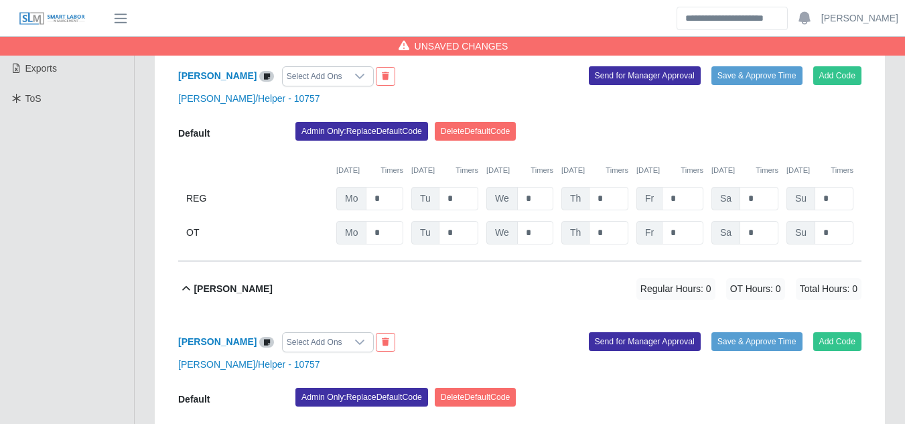
scroll to position [479, 0]
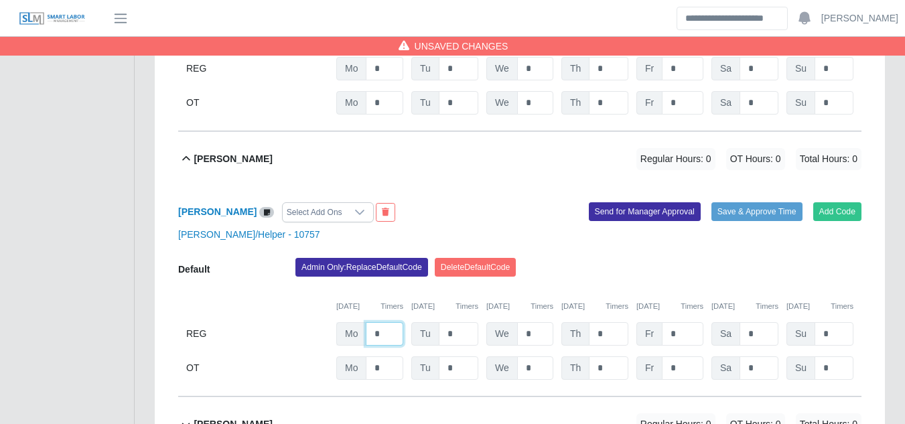
click at [391, 322] on input "*" at bounding box center [385, 333] width 38 height 23
type input "*"
click at [468, 322] on input "*" at bounding box center [459, 333] width 40 height 23
type input "*"
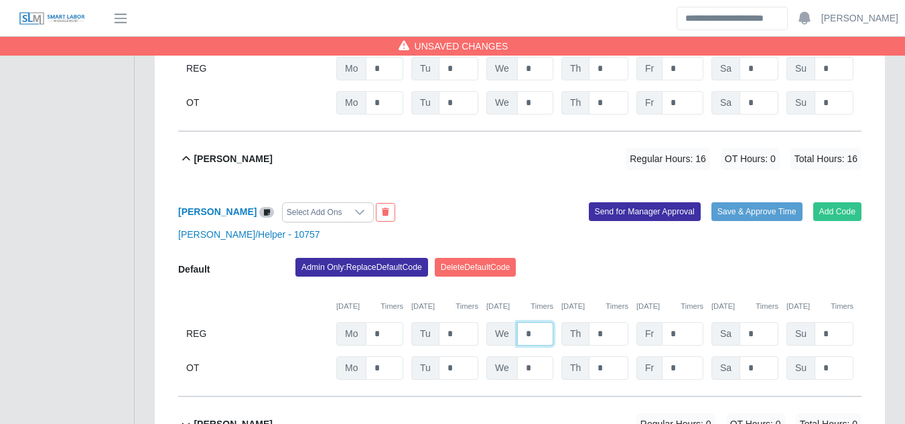
type input "*"
click at [634, 202] on button "Send for Manager Approval" at bounding box center [645, 211] width 112 height 19
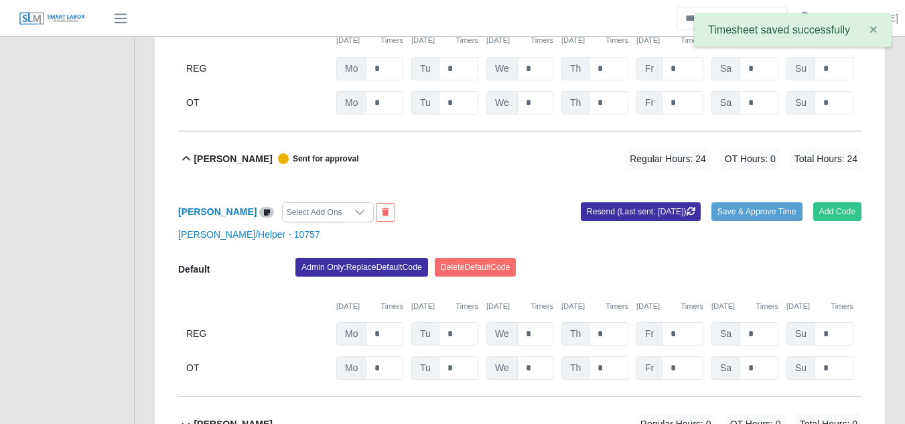
scroll to position [669, 0]
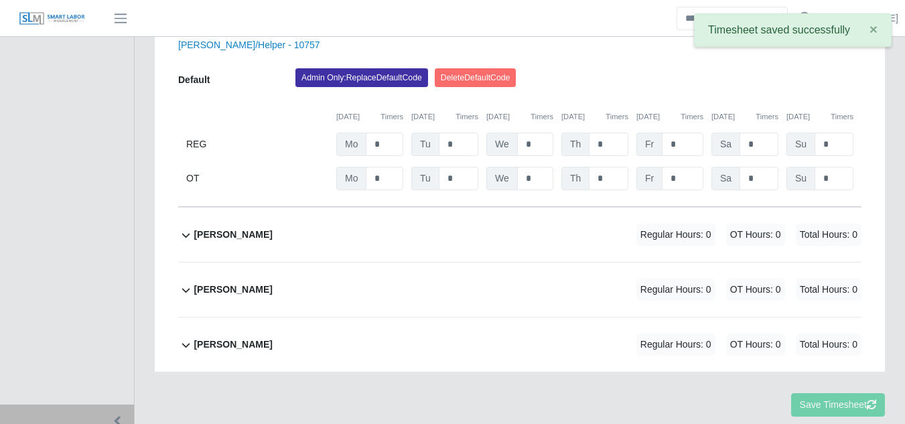
click at [247, 228] on b "Kaleb Hamilton" at bounding box center [233, 235] width 78 height 14
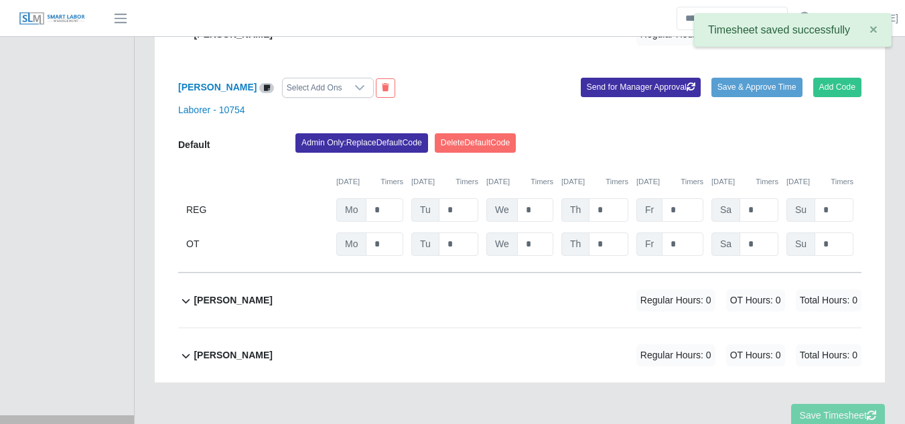
scroll to position [880, 0]
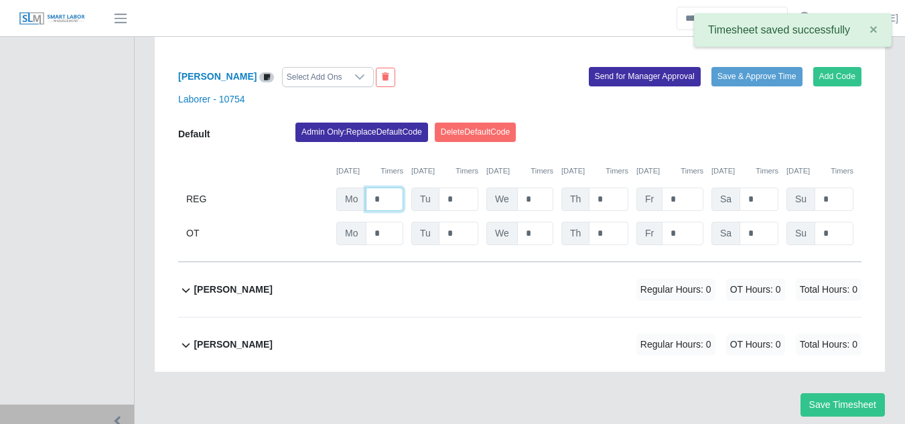
click at [383, 188] on input "*" at bounding box center [385, 199] width 38 height 23
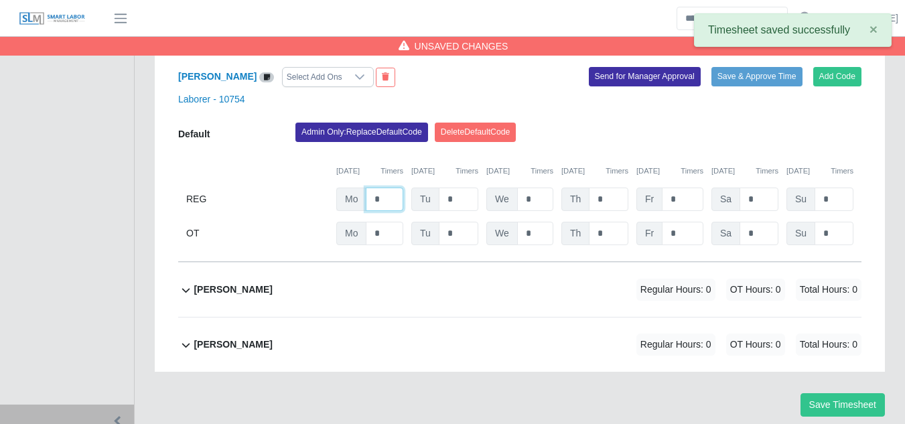
type input "*"
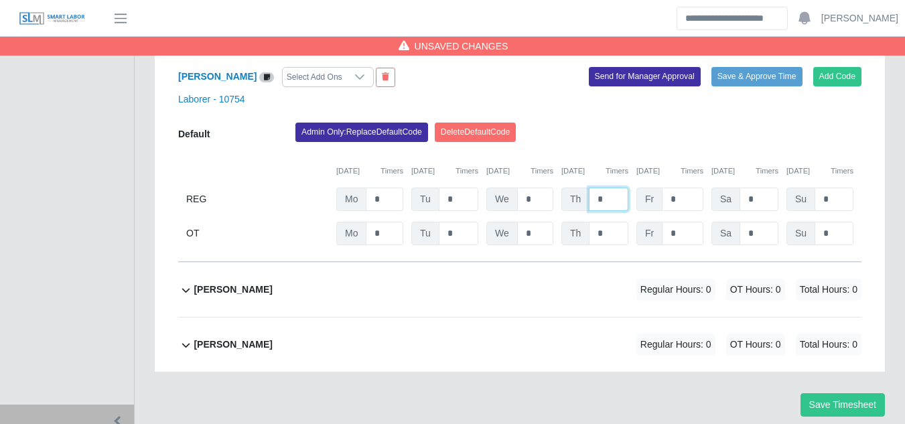
type input "*"
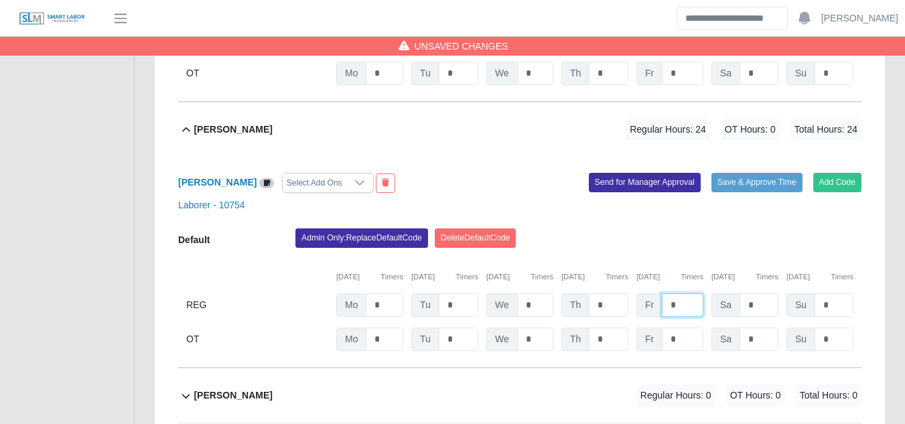
scroll to position [746, 0]
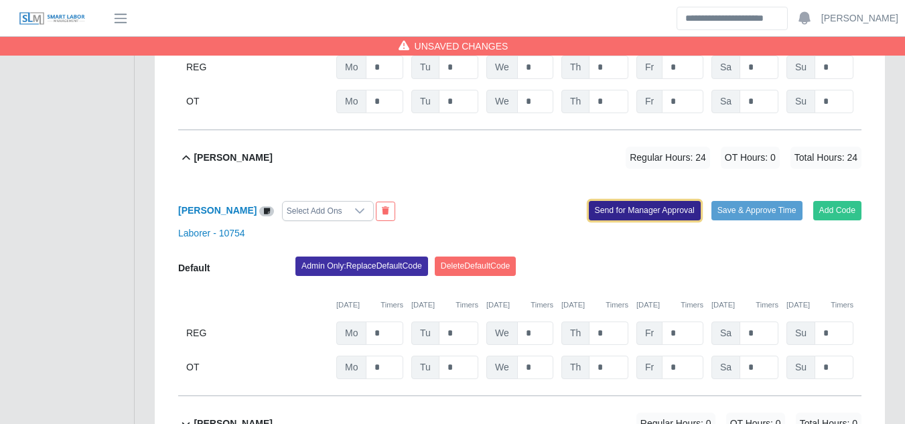
click at [634, 201] on button "Send for Manager Approval" at bounding box center [645, 210] width 112 height 19
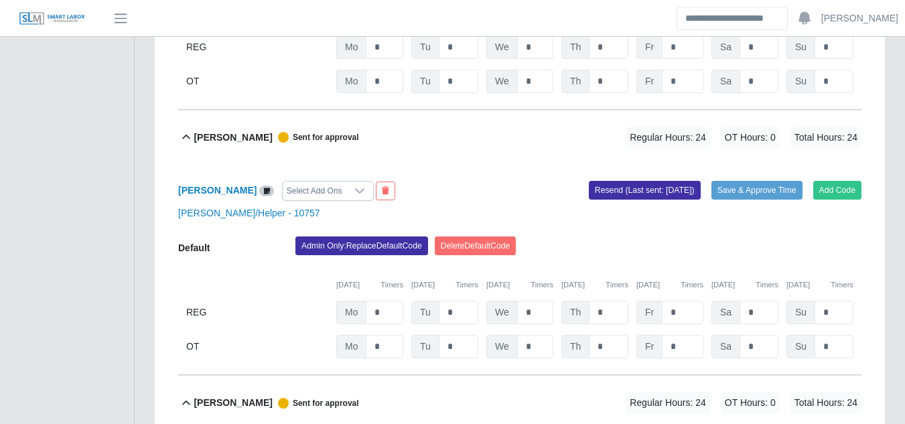
scroll to position [478, 0]
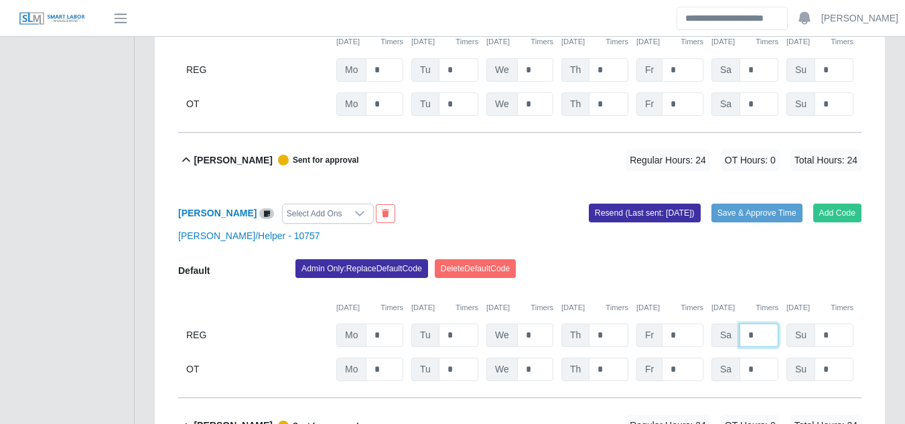
click at [754, 324] on input "*" at bounding box center [759, 335] width 39 height 23
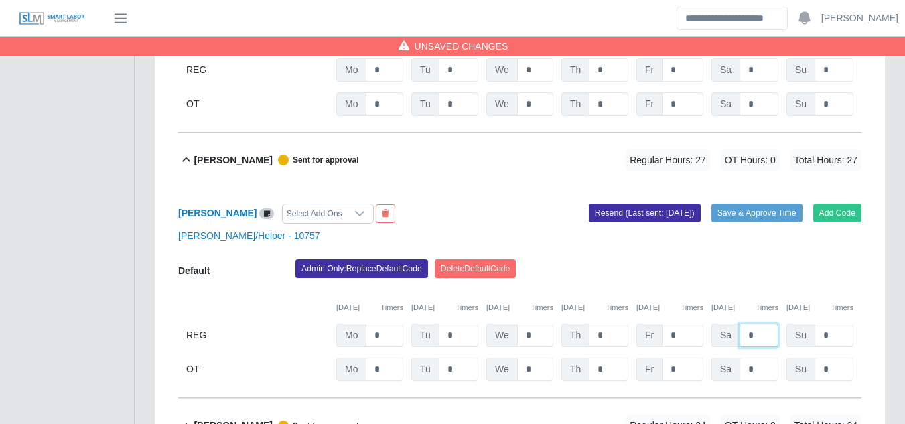
type input "*"
click at [655, 204] on button "Resend (Last sent: 08/12/2025)" at bounding box center [645, 213] width 112 height 19
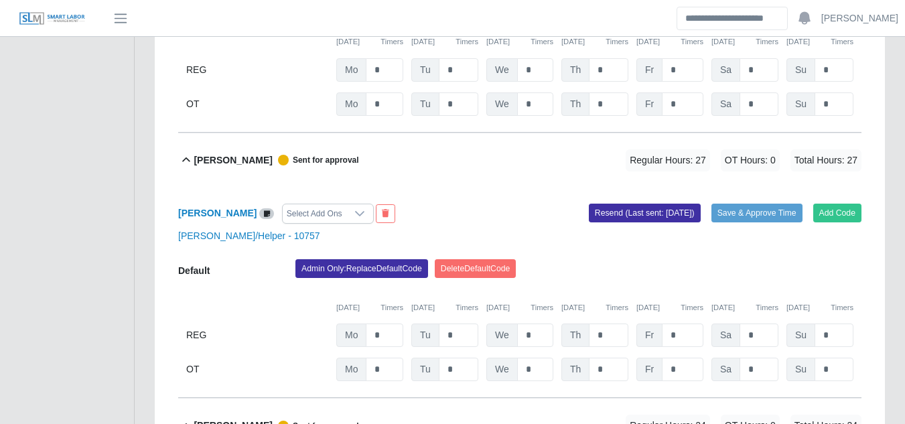
scroll to position [0, 0]
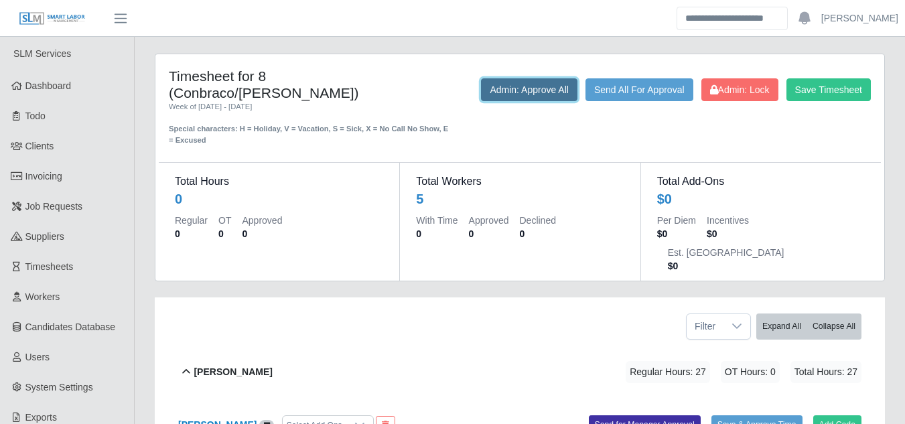
click at [531, 82] on button "Admin: Approve All" at bounding box center [529, 89] width 96 height 23
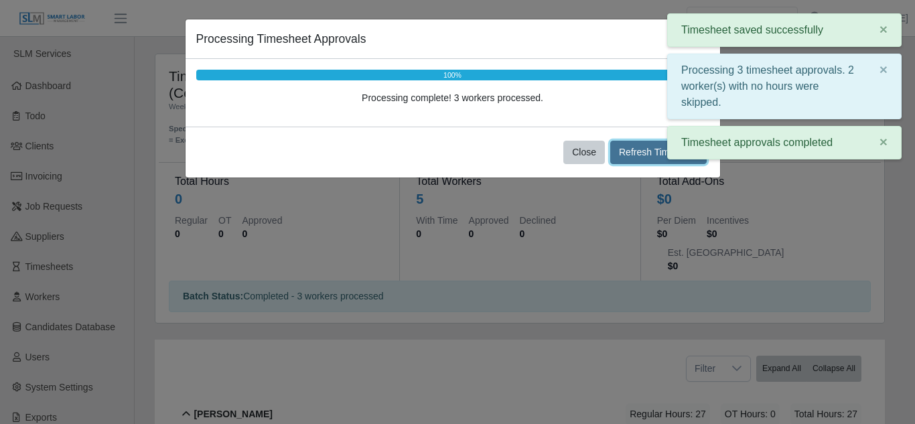
click at [630, 148] on button "Refresh Timesheet" at bounding box center [658, 152] width 96 height 23
click at [599, 233] on div "Processing Timesheet Approvals × 100% Processing complete! 3 workers processed.…" at bounding box center [457, 212] width 915 height 424
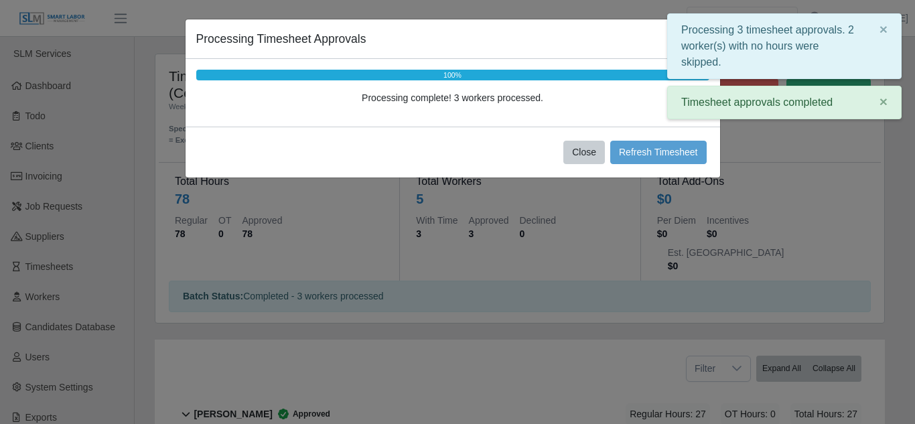
click at [610, 290] on div "Processing Timesheet Approvals × 100% Processing complete! 3 workers processed.…" at bounding box center [457, 212] width 915 height 424
click at [790, 151] on div "Processing Timesheet Approvals × 100% Processing complete! 3 workers processed.…" at bounding box center [457, 212] width 915 height 424
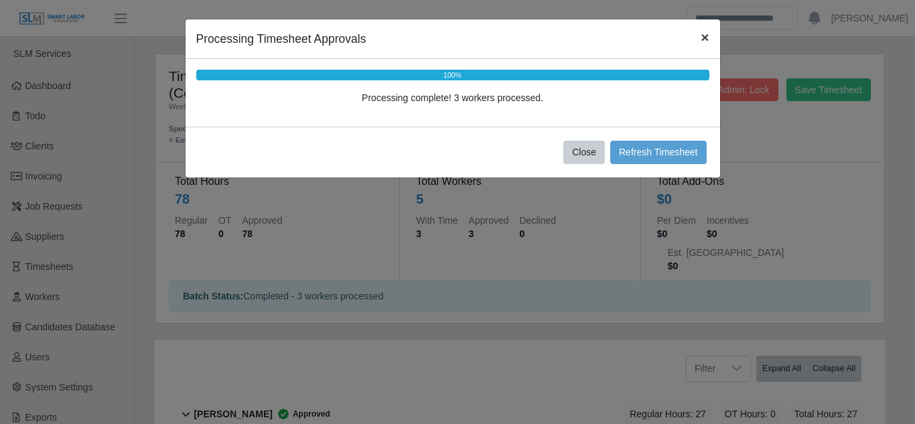
click at [701, 38] on span "×" at bounding box center [705, 36] width 8 height 15
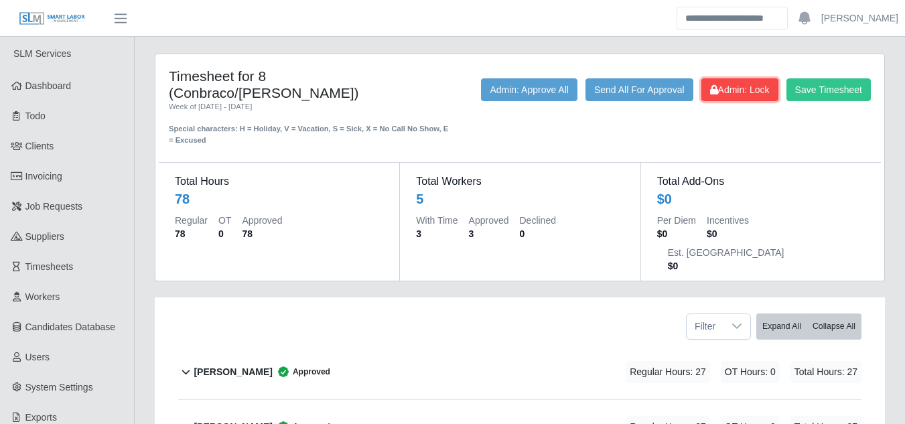
click at [736, 85] on span "Admin: Lock" at bounding box center [740, 89] width 60 height 11
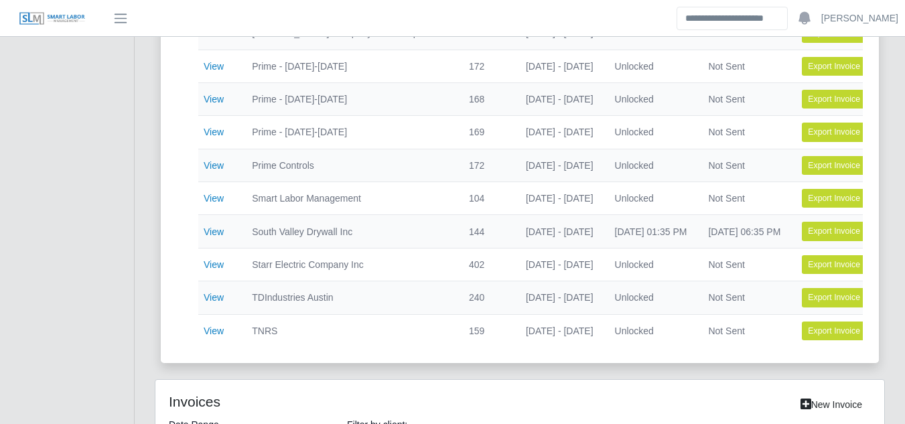
scroll to position [656, 0]
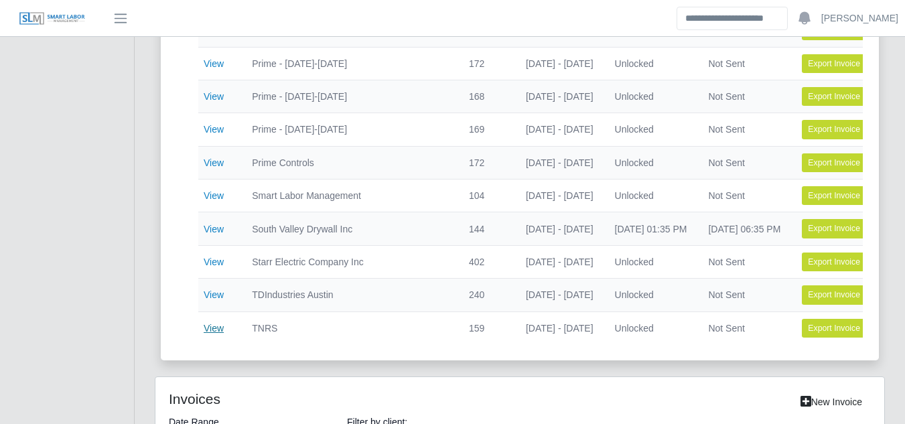
click at [216, 326] on link "View" at bounding box center [214, 328] width 20 height 11
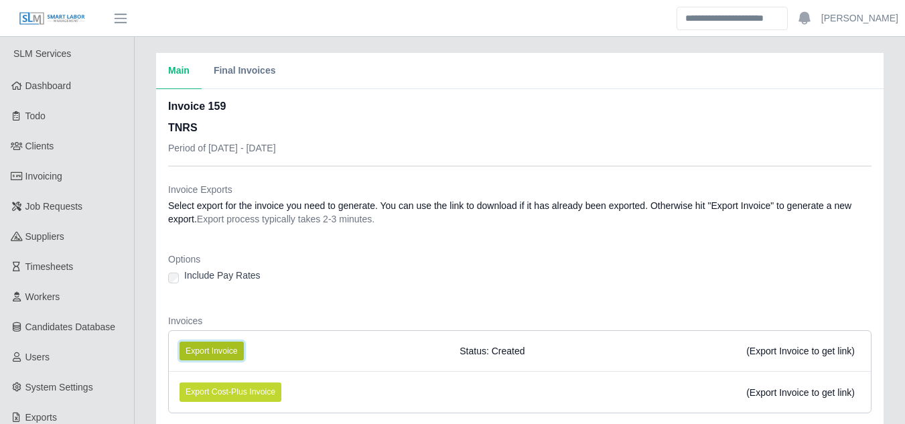
click at [211, 350] on button "Export Invoice" at bounding box center [212, 351] width 64 height 19
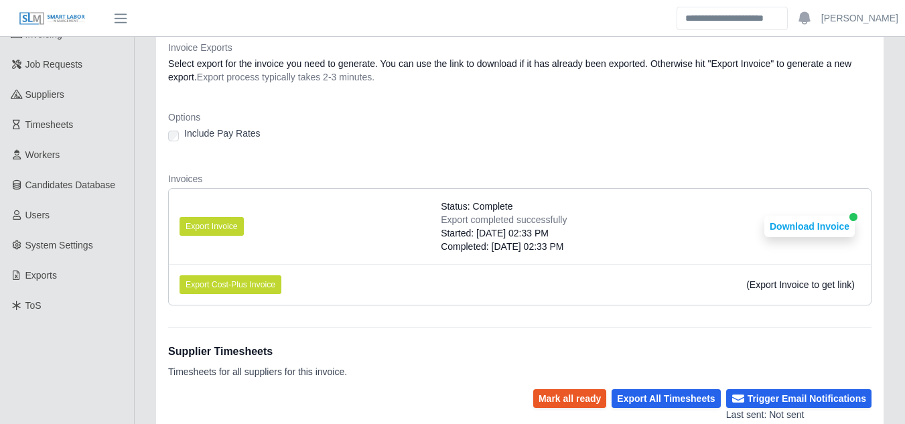
scroll to position [340, 0]
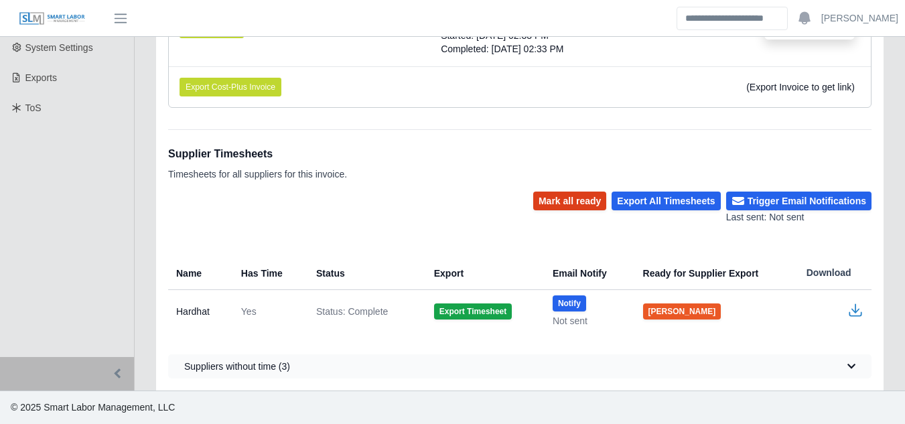
click at [588, 201] on button "Mark all ready" at bounding box center [569, 201] width 73 height 19
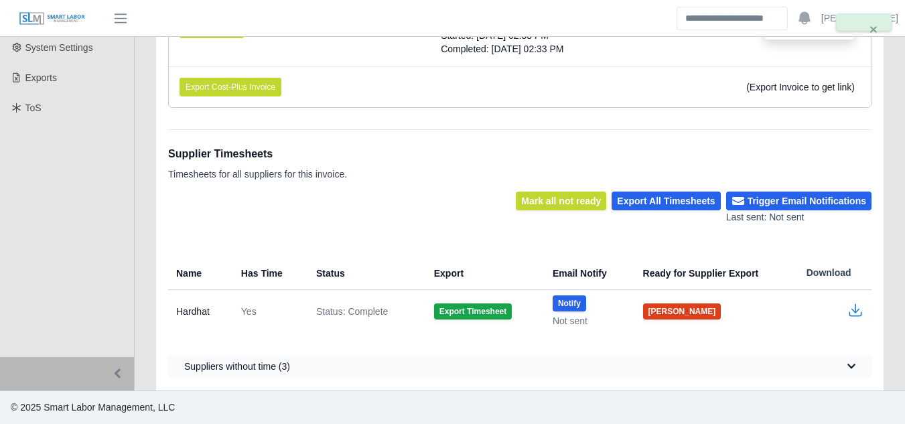
click at [676, 313] on button "[PERSON_NAME]" at bounding box center [682, 312] width 78 height 16
click at [588, 201] on button "Mark all ready" at bounding box center [569, 201] width 73 height 19
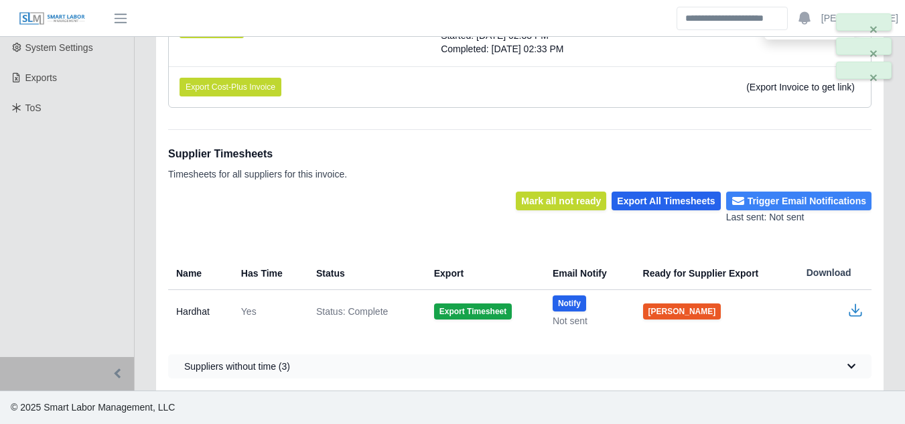
click at [762, 204] on button "Trigger Email Notifications" at bounding box center [798, 201] width 145 height 19
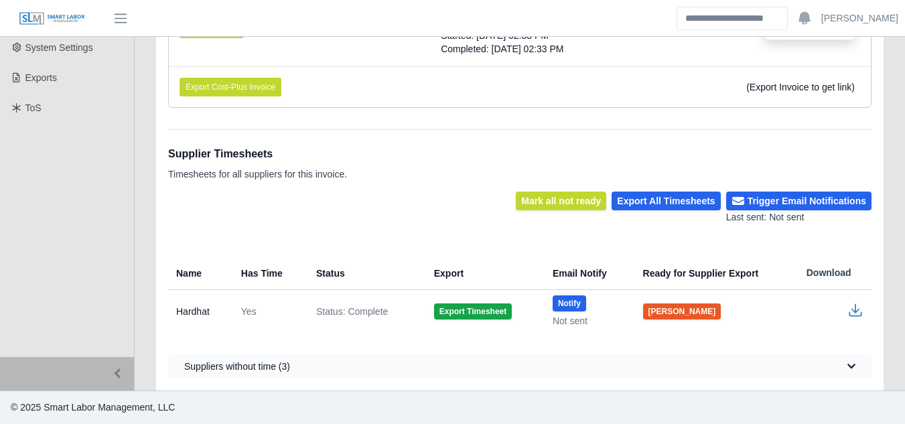
scroll to position [0, 0]
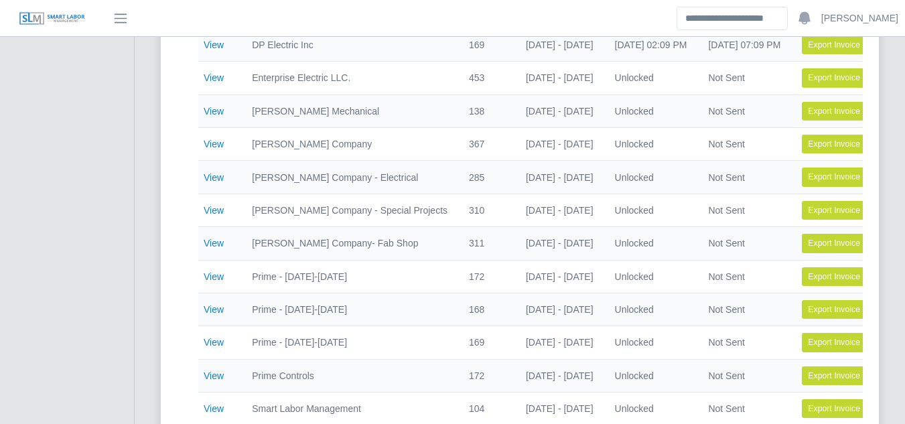
scroll to position [388, 0]
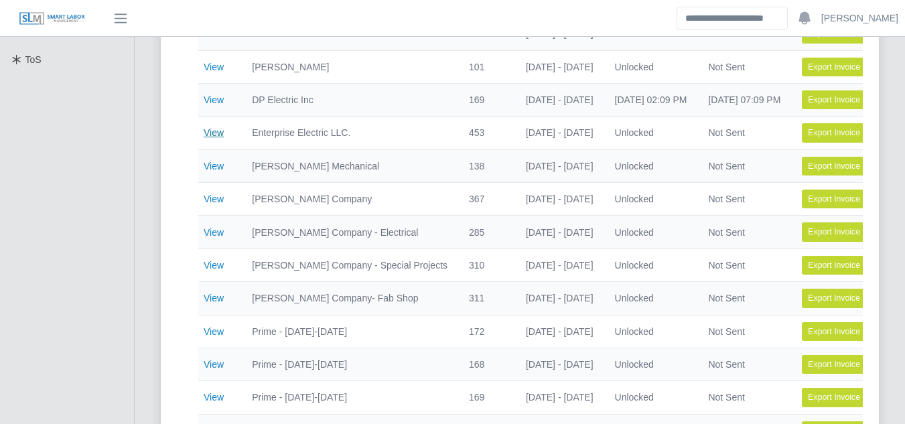
click at [215, 130] on link "View" at bounding box center [214, 132] width 20 height 11
